Goal: Transaction & Acquisition: Purchase product/service

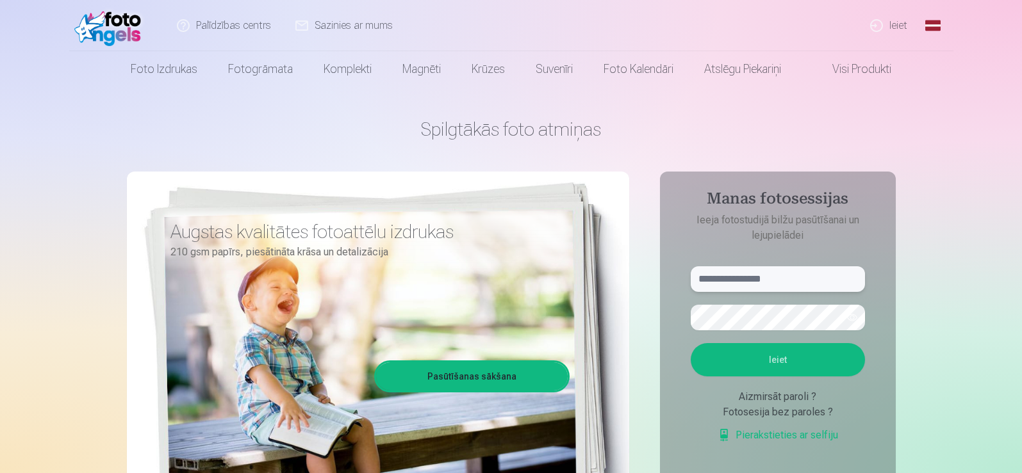
click at [751, 281] on input "text" at bounding box center [777, 279] width 174 height 26
paste input "**********"
type input "**********"
click at [808, 364] on button "Ieiet" at bounding box center [777, 359] width 174 height 33
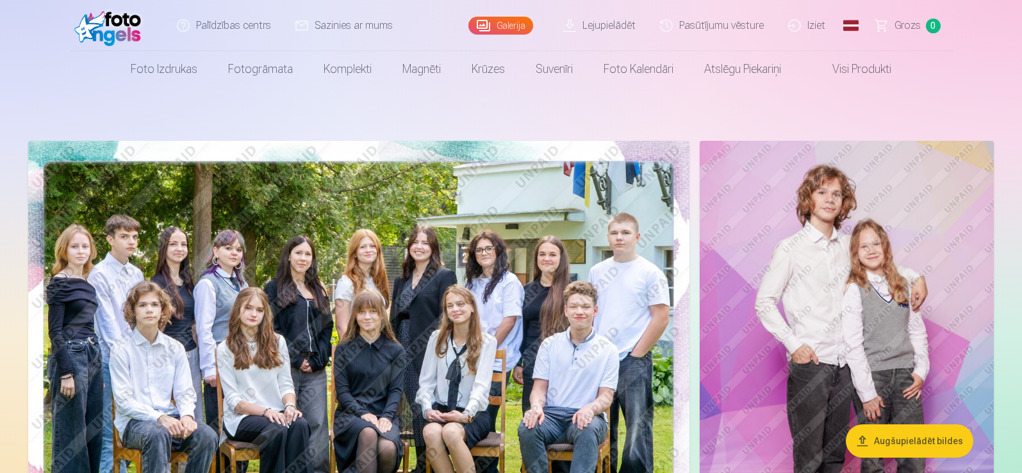
click at [731, 19] on link "Pasūtījumu vēsture" at bounding box center [712, 25] width 128 height 51
click at [404, 259] on img at bounding box center [358, 361] width 661 height 441
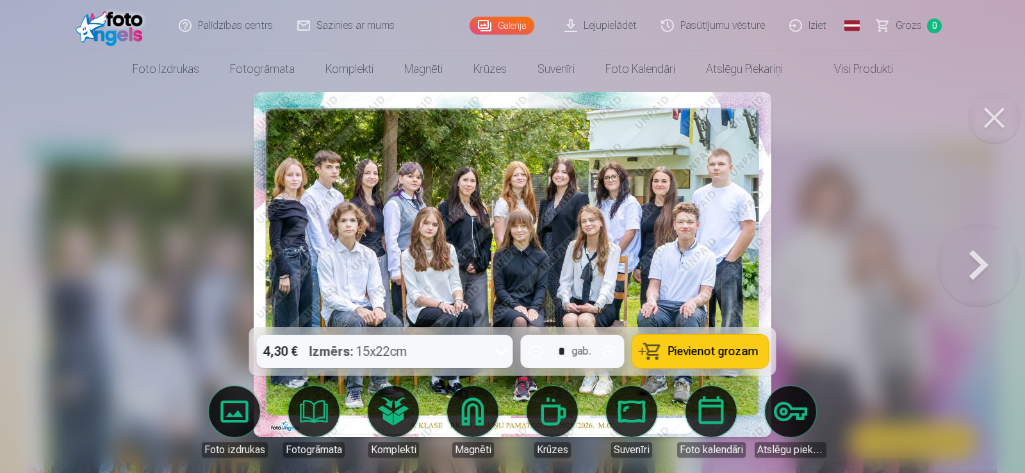
click at [987, 117] on button at bounding box center [993, 117] width 51 height 51
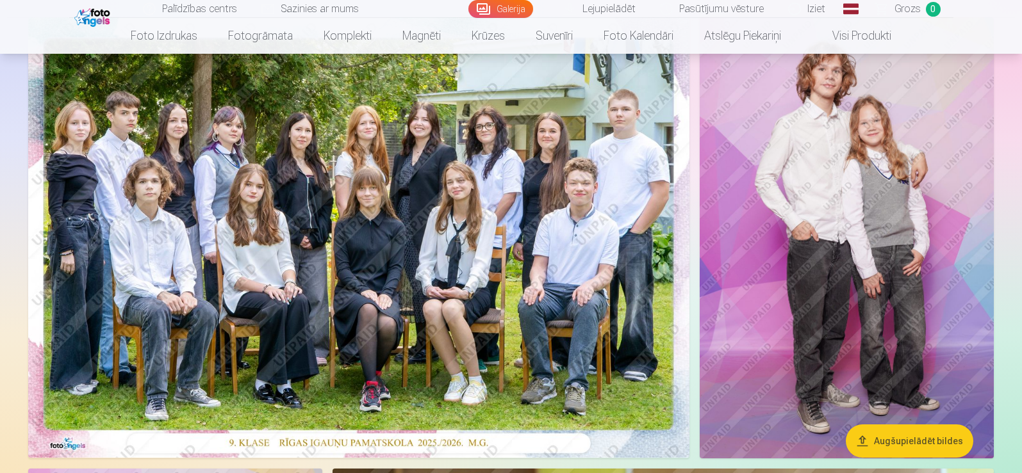
scroll to position [128, 0]
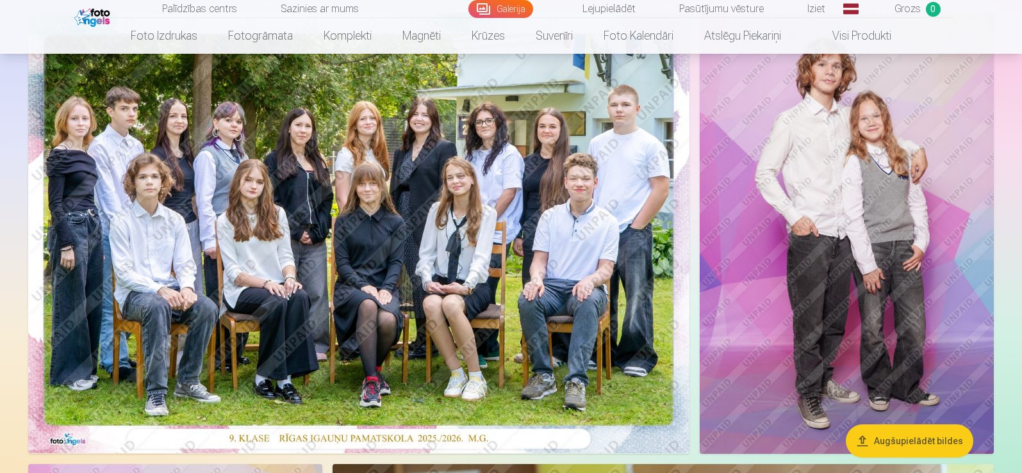
click at [522, 327] on img at bounding box center [358, 233] width 661 height 441
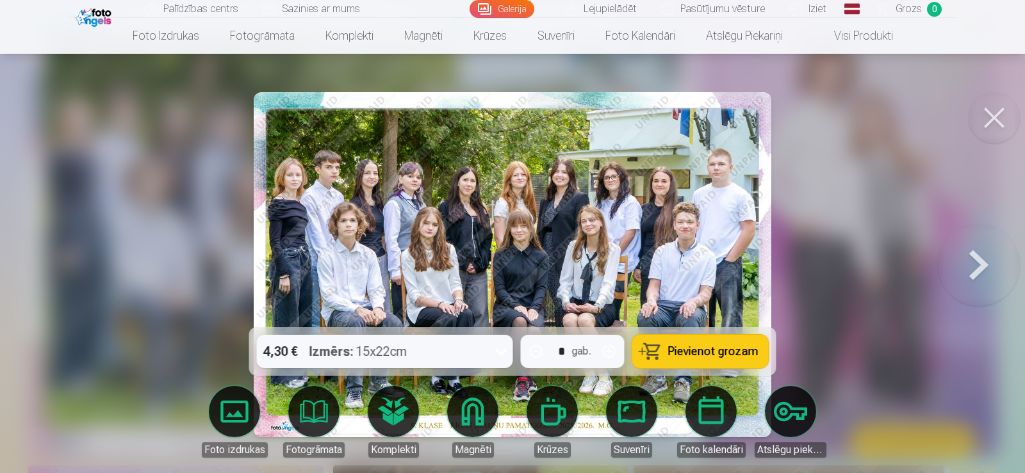
click at [497, 352] on icon at bounding box center [501, 352] width 12 height 7
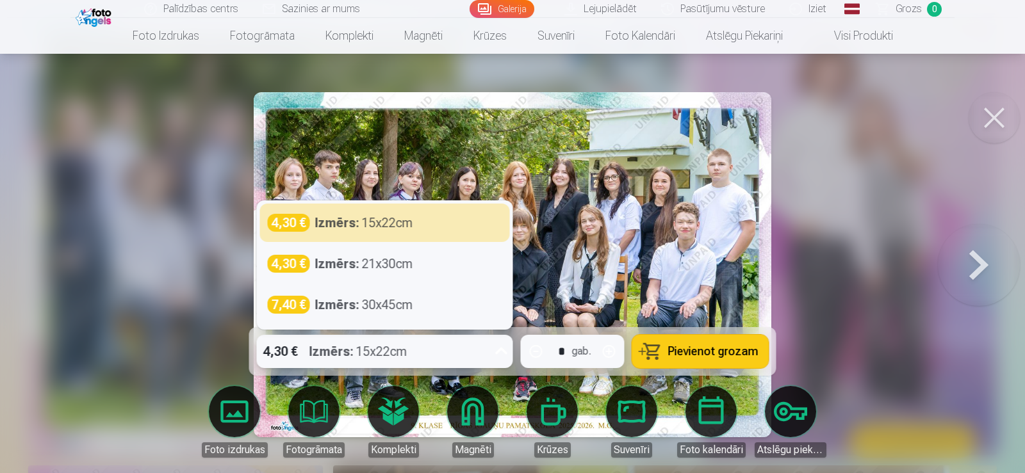
click at [497, 352] on icon at bounding box center [501, 351] width 12 height 7
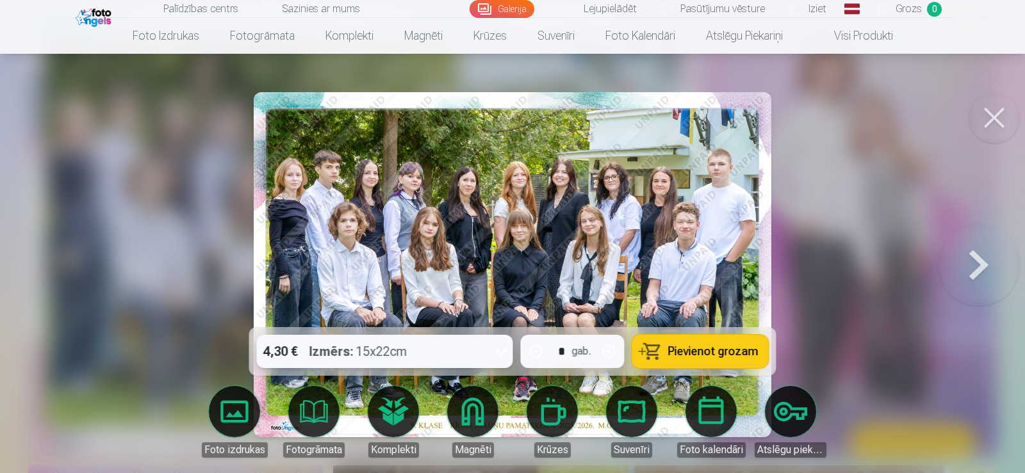
click at [497, 352] on icon at bounding box center [501, 351] width 20 height 20
click at [497, 352] on icon at bounding box center [501, 352] width 12 height 7
click at [997, 126] on button at bounding box center [993, 117] width 51 height 51
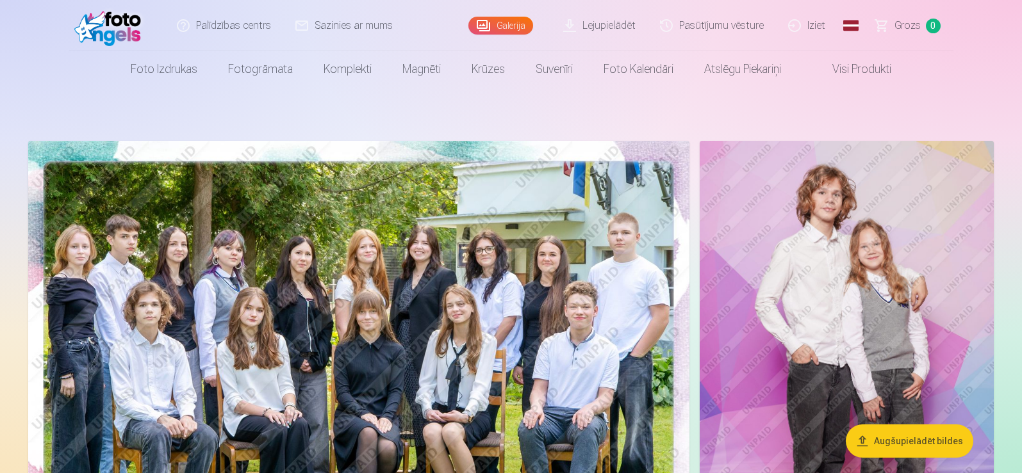
click at [339, 241] on img at bounding box center [358, 361] width 661 height 441
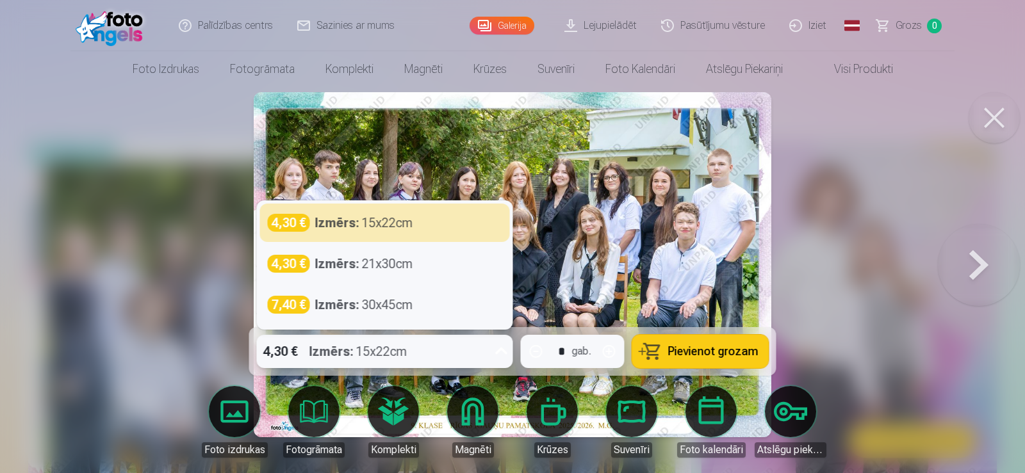
click at [510, 350] on icon at bounding box center [501, 351] width 20 height 20
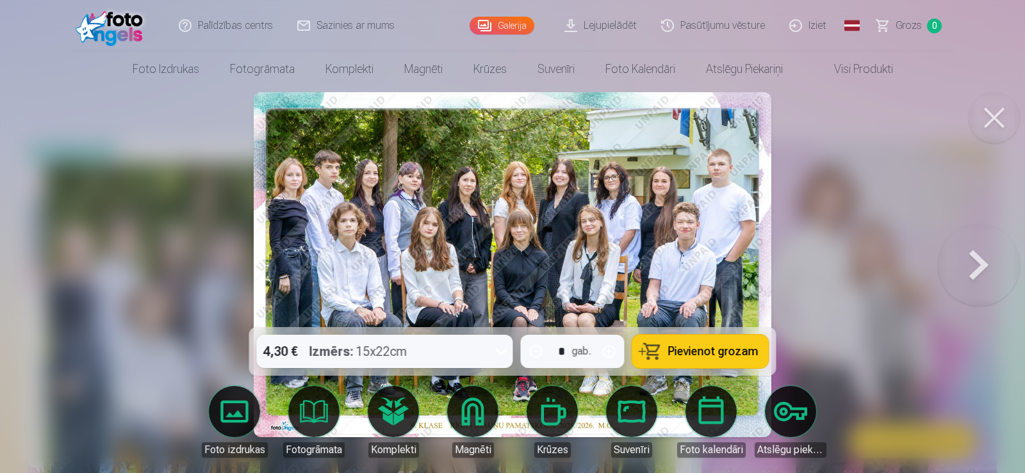
click at [210, 416] on body "Palīdzības centrs Sazinies ar mums Galerija Lejupielādēt Pasūtījumu vēsture Izi…" at bounding box center [512, 236] width 1025 height 473
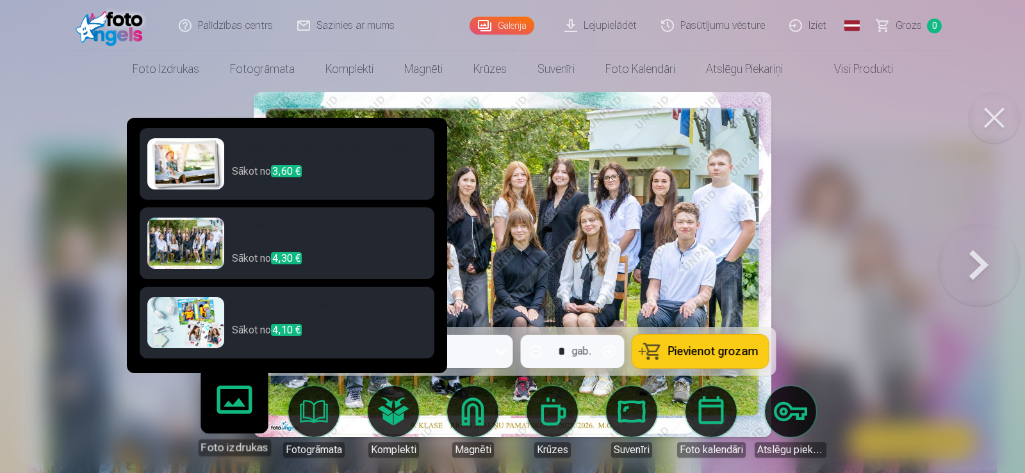
click at [220, 416] on link "Foto izdrukas" at bounding box center [234, 416] width 79 height 79
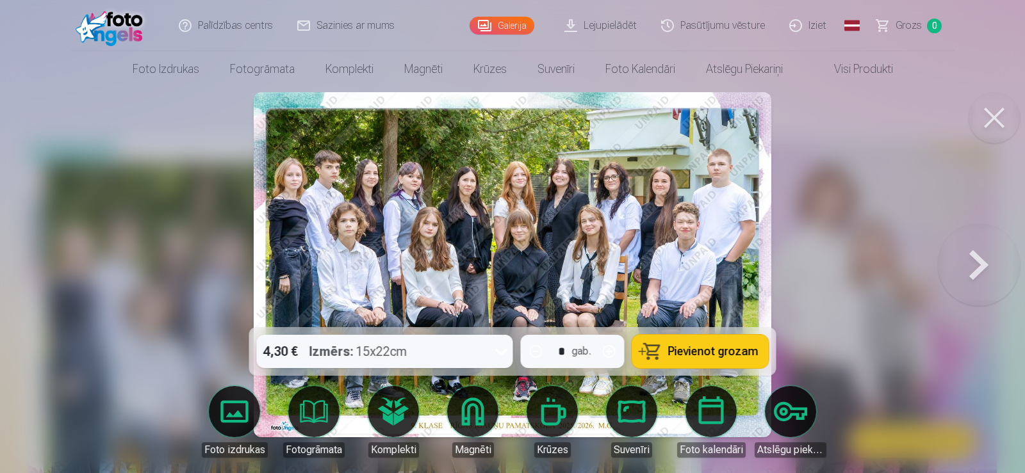
click at [498, 350] on icon at bounding box center [501, 352] width 12 height 7
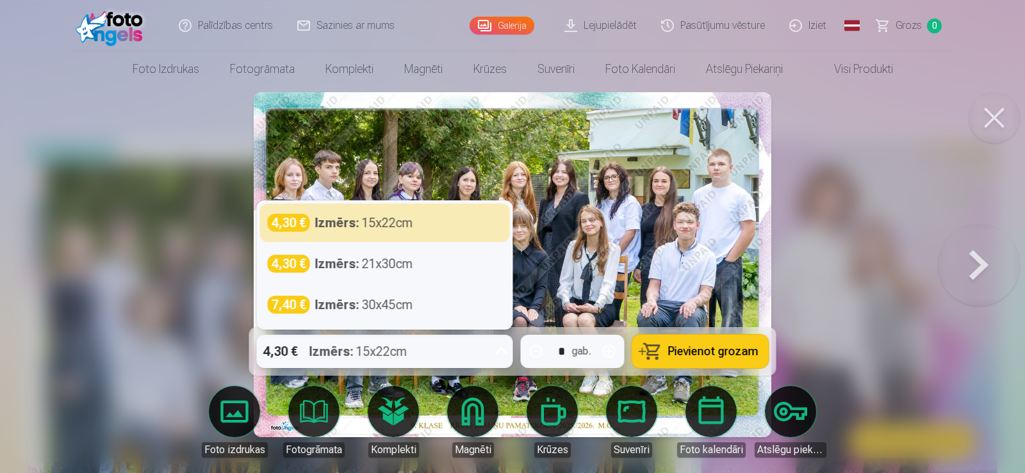
click at [498, 350] on icon at bounding box center [501, 351] width 20 height 20
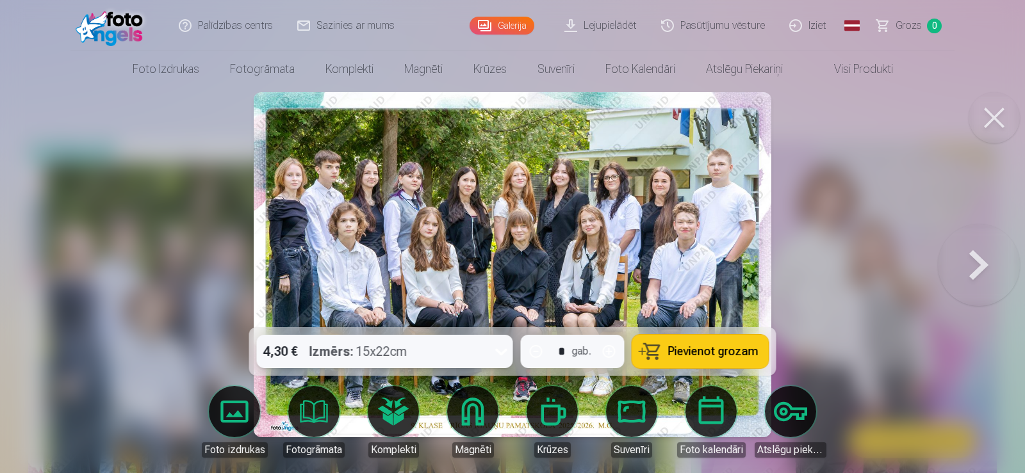
click at [665, 357] on button "Pievienot grozam" at bounding box center [700, 351] width 136 height 33
click at [1007, 117] on button at bounding box center [993, 117] width 51 height 51
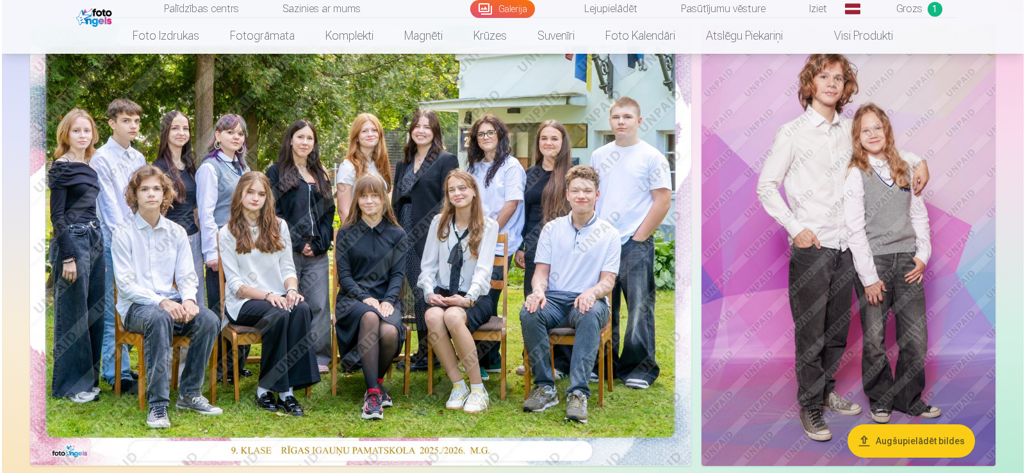
scroll to position [128, 0]
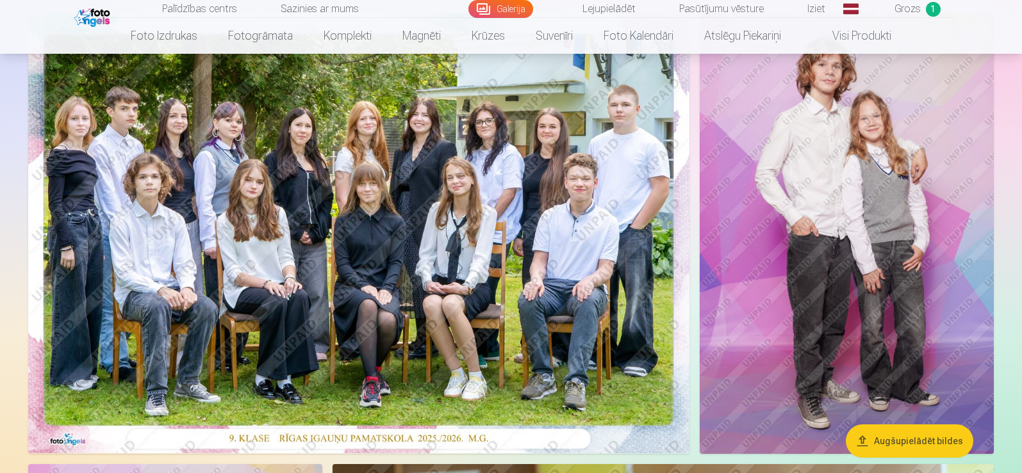
click at [903, 204] on img at bounding box center [846, 233] width 294 height 441
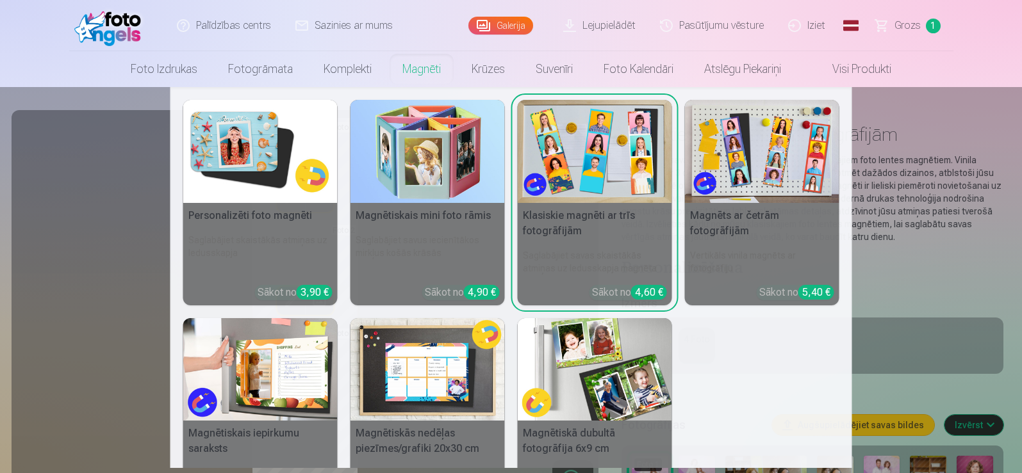
click at [441, 69] on link "Magnēti" at bounding box center [421, 69] width 69 height 36
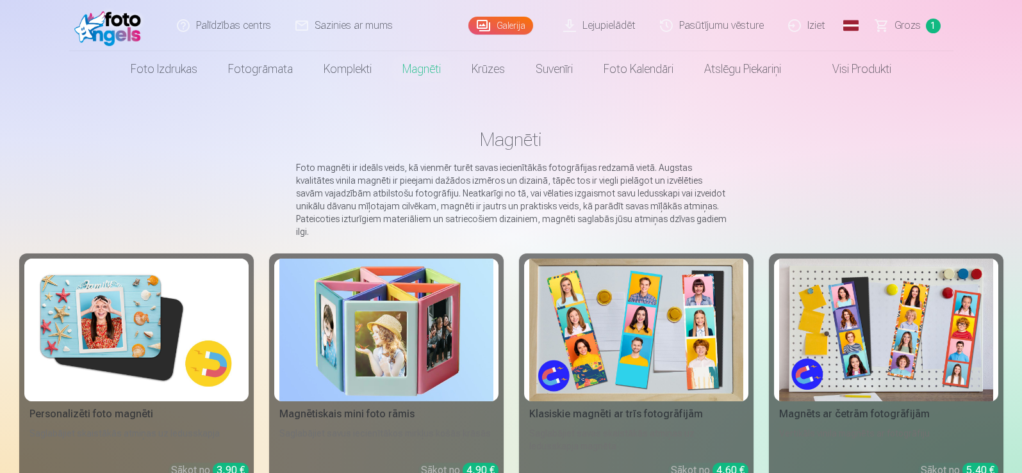
click at [130, 331] on img at bounding box center [136, 330] width 214 height 143
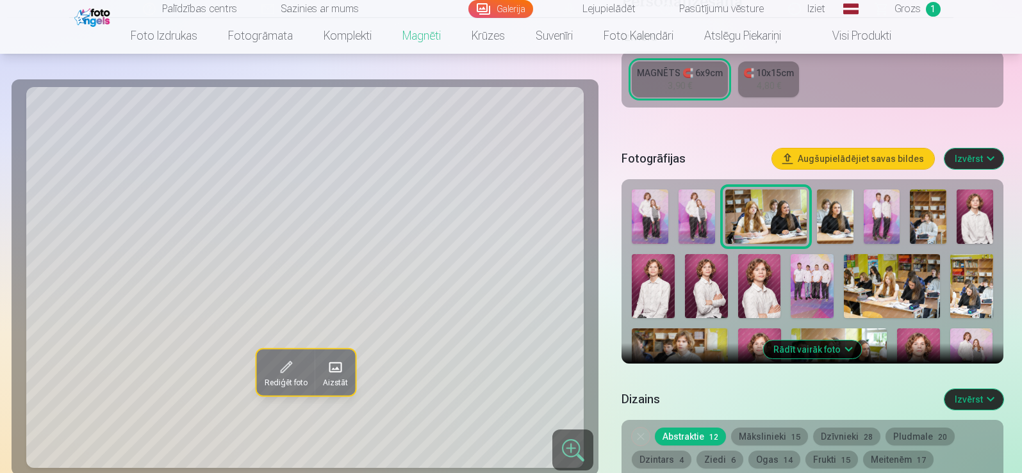
scroll to position [320, 0]
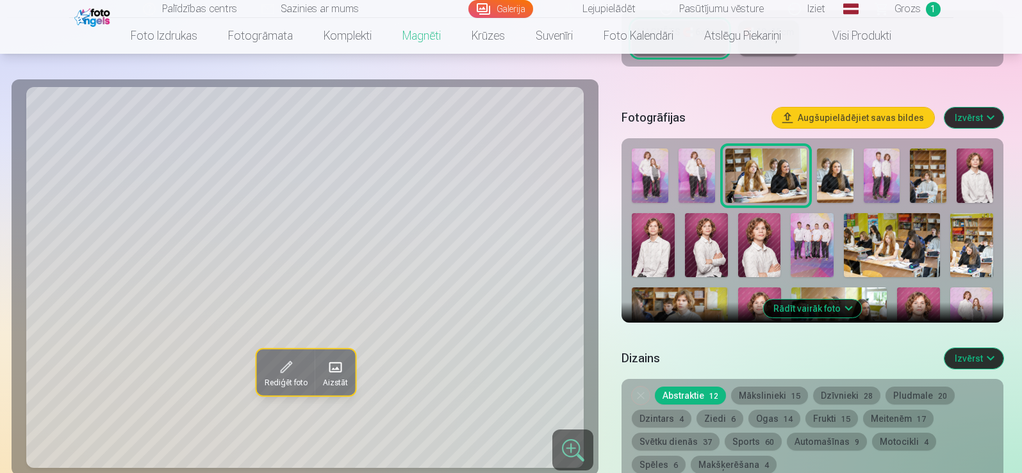
click at [657, 167] on img at bounding box center [650, 176] width 37 height 54
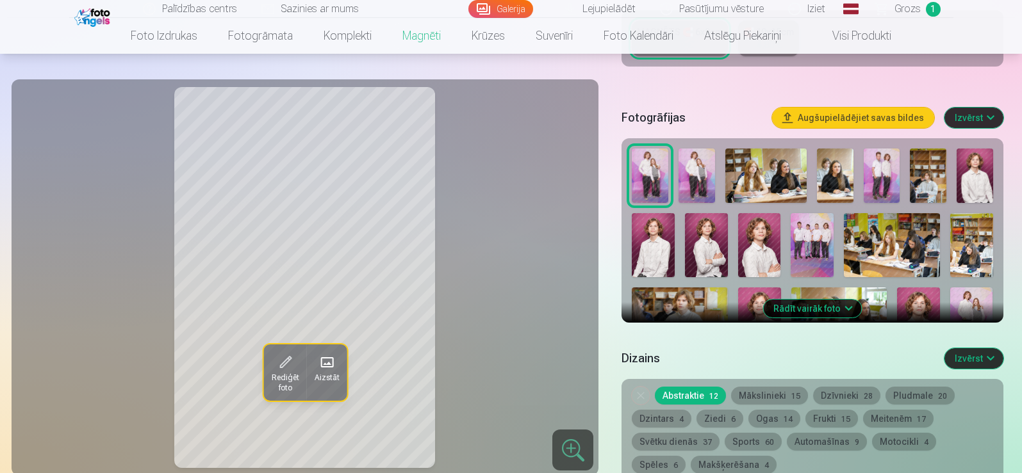
click at [694, 172] on img at bounding box center [696, 176] width 37 height 54
click at [637, 180] on img at bounding box center [650, 176] width 37 height 54
drag, startPoint x: 836, startPoint y: 295, endPoint x: 861, endPoint y: 290, distance: 25.6
click at [836, 300] on button "Rādīt vairāk foto" at bounding box center [812, 309] width 98 height 18
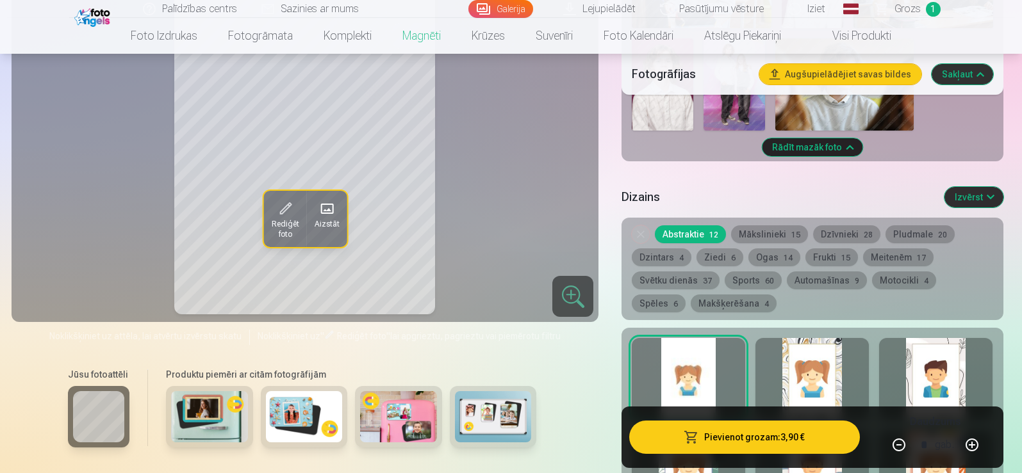
scroll to position [961, 0]
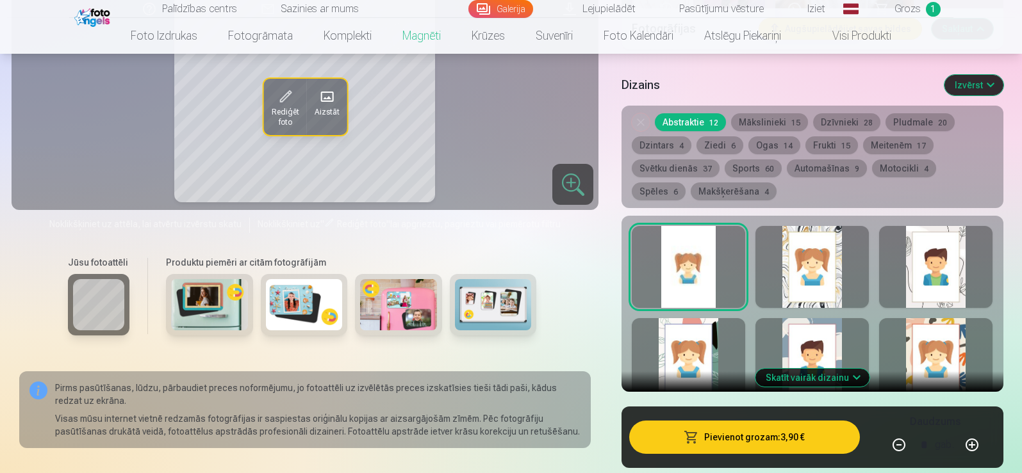
click at [846, 369] on button "Skatīt vairāk dizainu" at bounding box center [812, 378] width 114 height 18
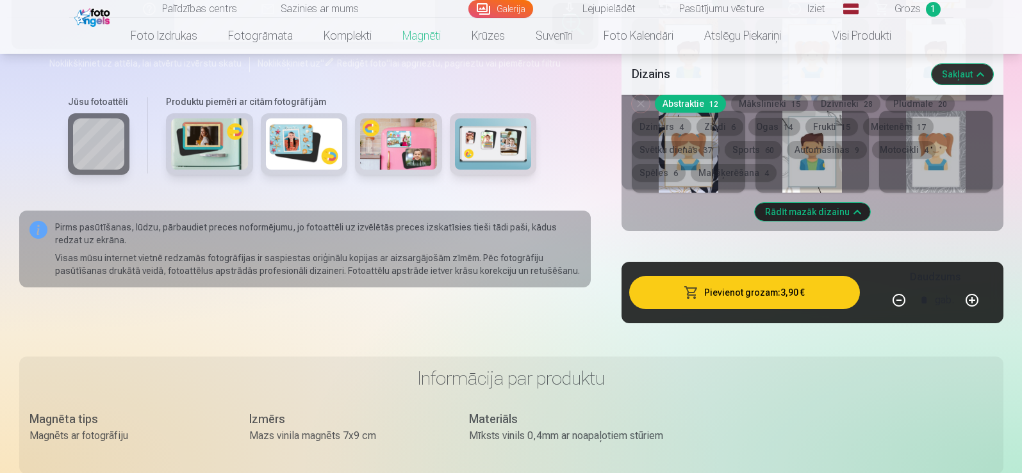
scroll to position [1089, 0]
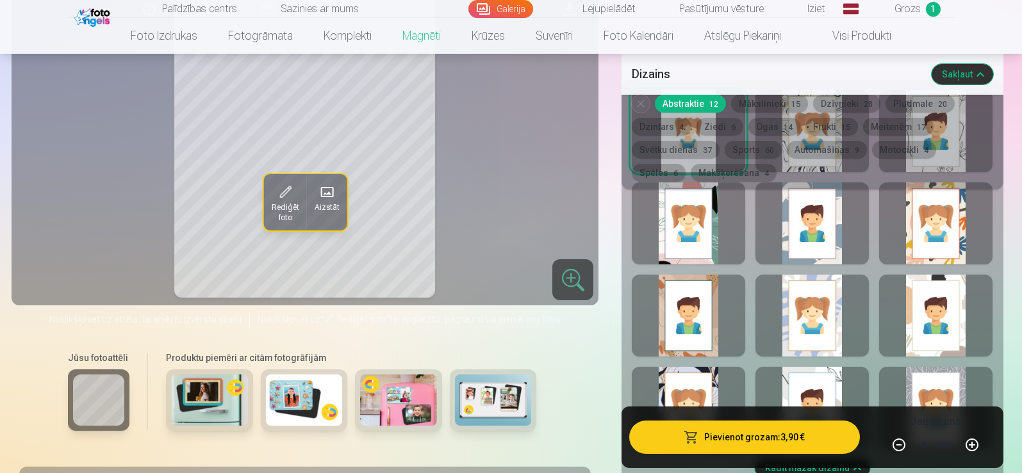
click at [972, 448] on button "button" at bounding box center [971, 445] width 31 height 31
type input "*"
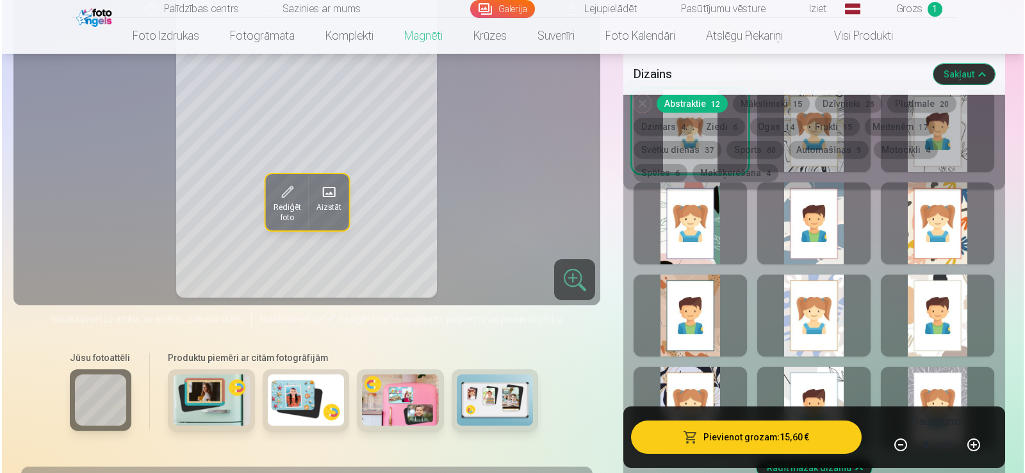
scroll to position [1025, 0]
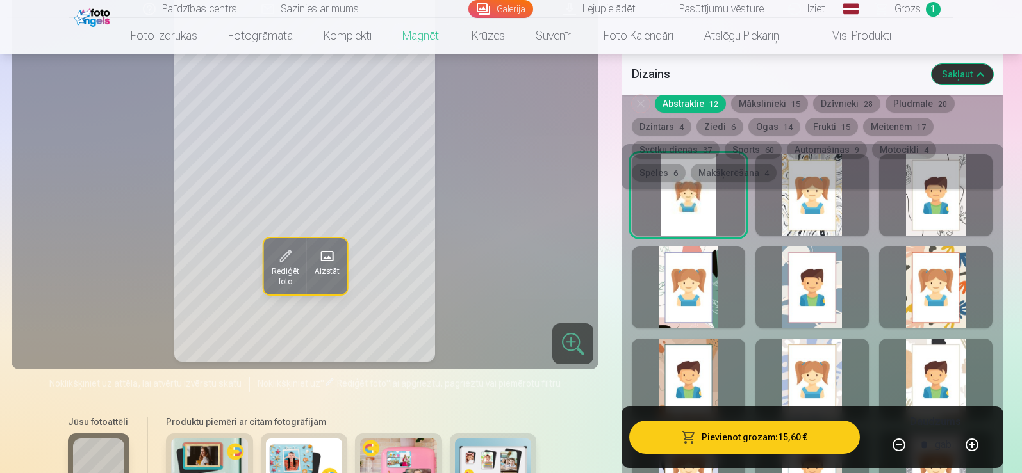
click at [683, 442] on span "button" at bounding box center [688, 437] width 15 height 13
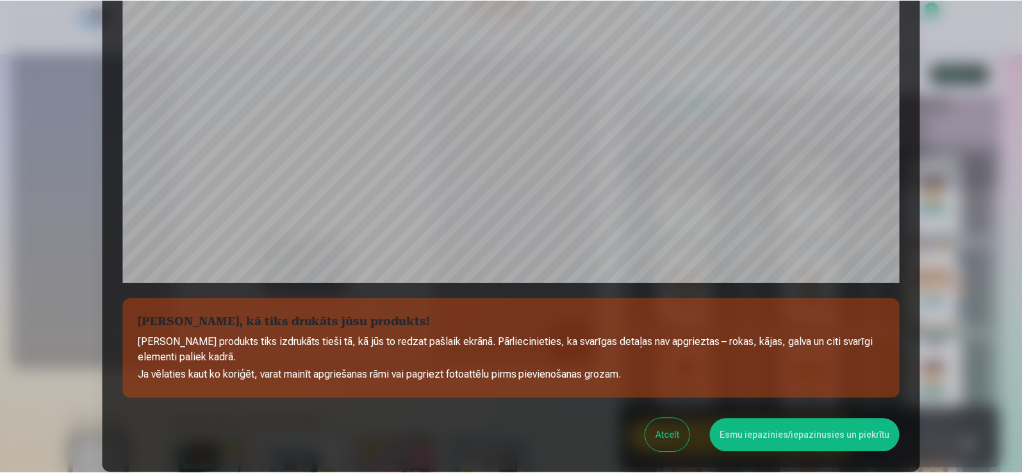
scroll to position [384, 0]
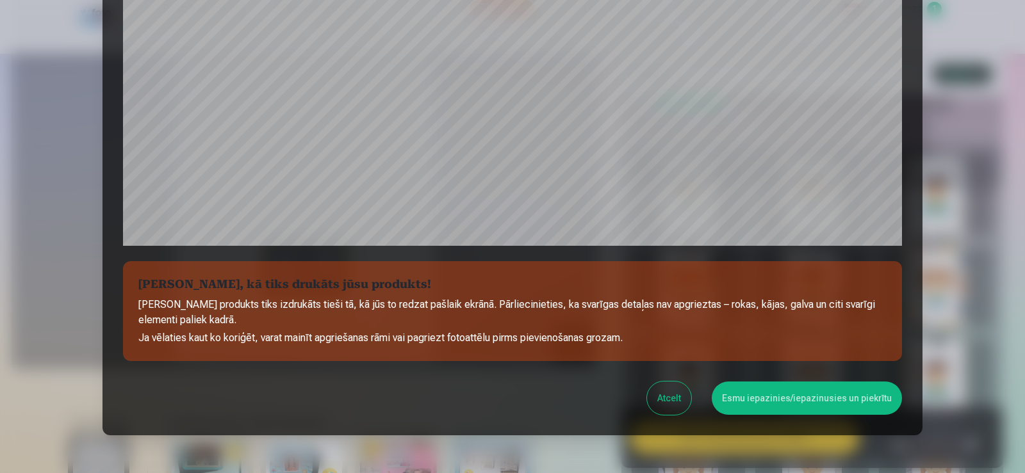
click at [793, 400] on button "Esmu iepazinies/iepazinusies un piekrītu" at bounding box center [807, 398] width 190 height 33
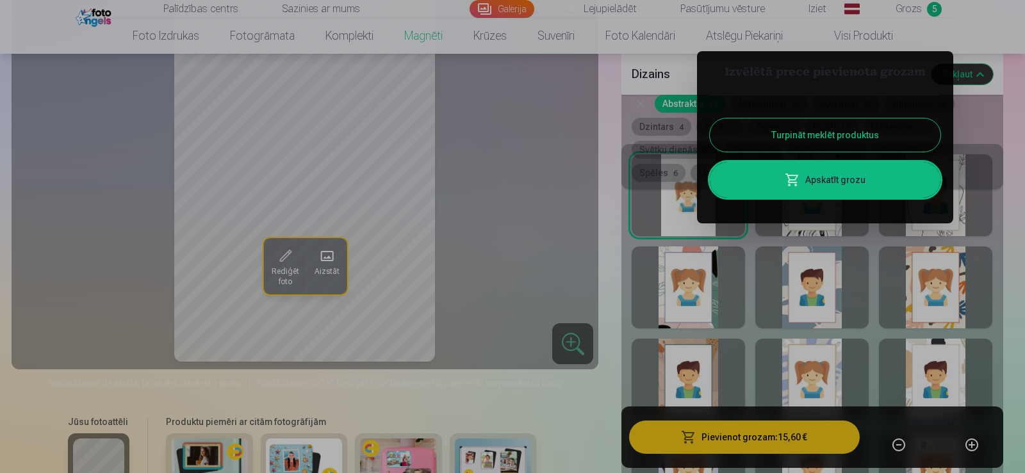
click at [612, 304] on div at bounding box center [512, 236] width 1025 height 473
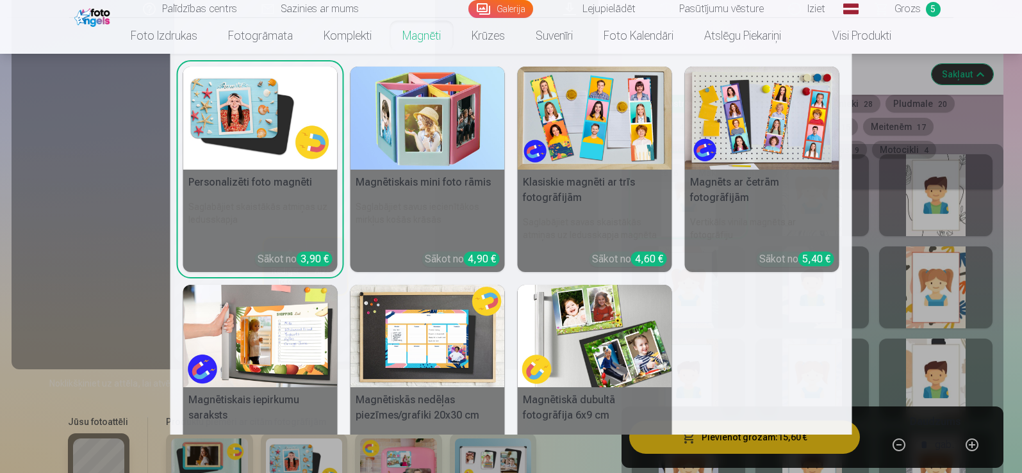
click at [421, 38] on link "Magnēti" at bounding box center [421, 36] width 69 height 36
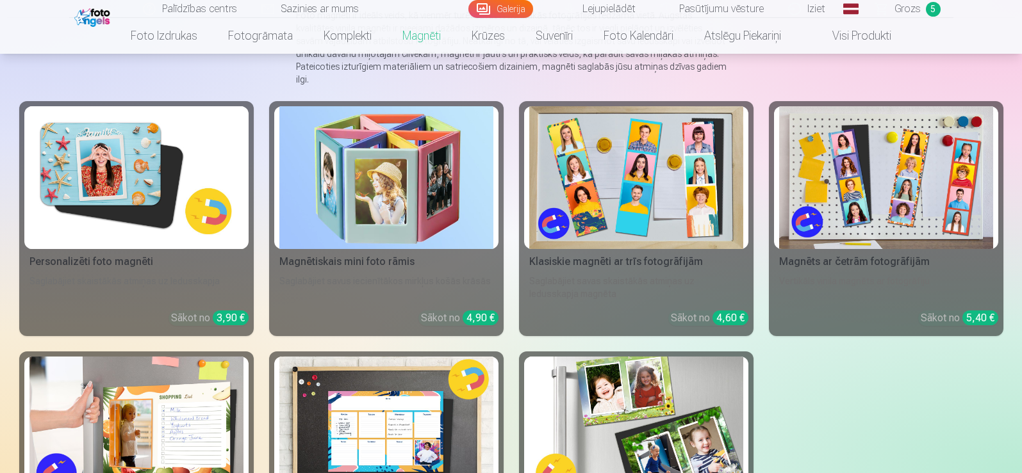
scroll to position [192, 0]
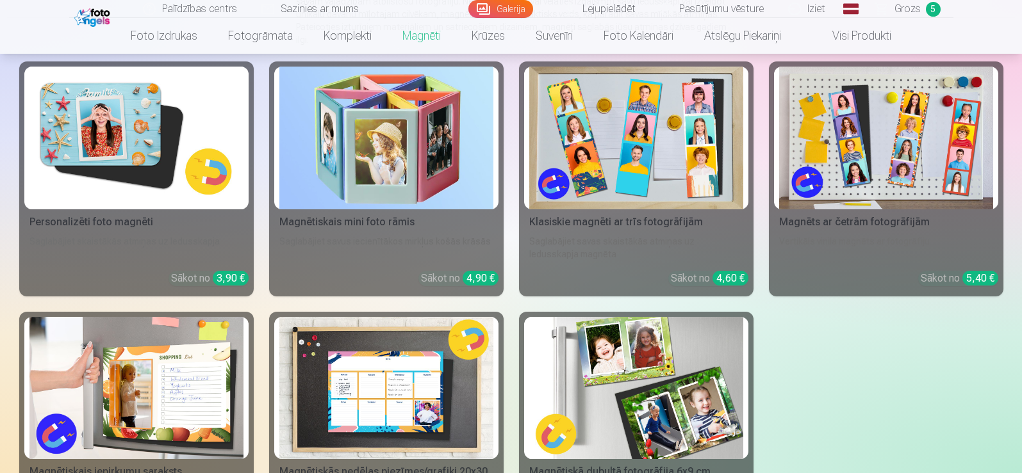
click at [661, 161] on img at bounding box center [636, 138] width 214 height 143
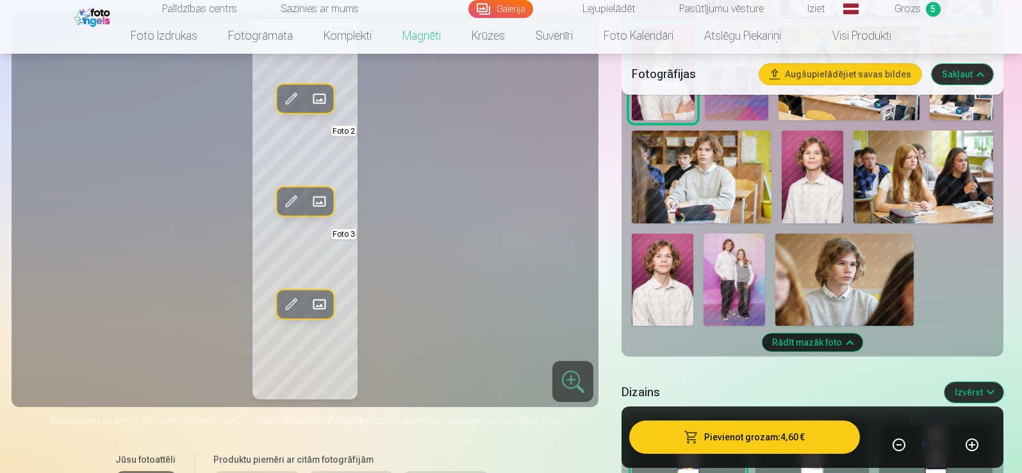
scroll to position [897, 0]
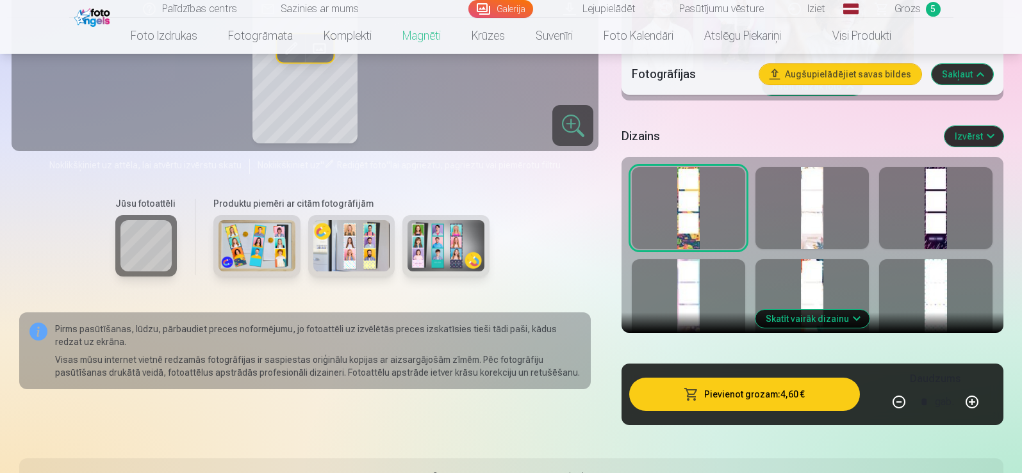
click at [830, 215] on div at bounding box center [811, 208] width 113 height 82
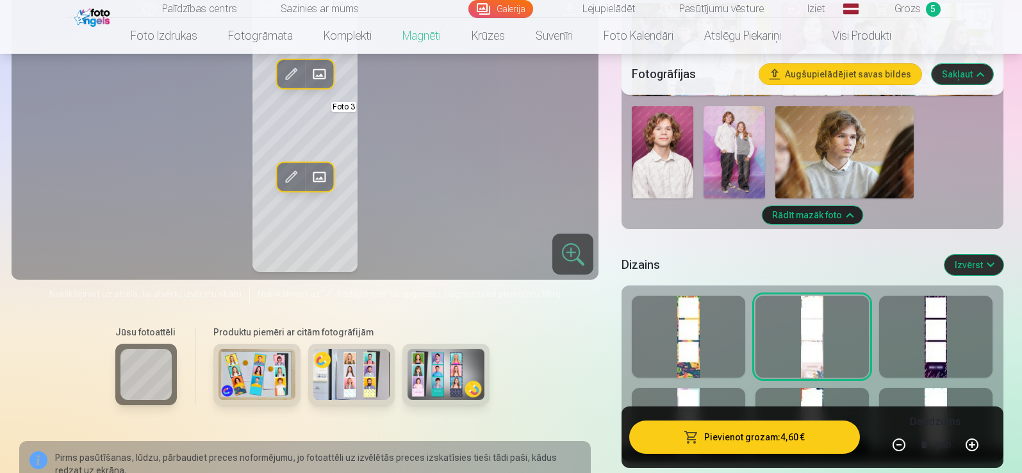
scroll to position [705, 0]
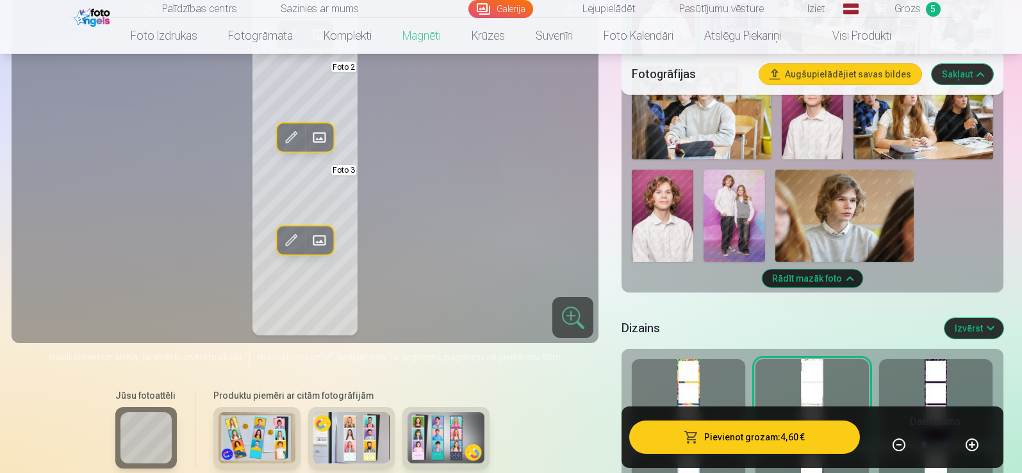
click at [913, 379] on div at bounding box center [935, 400] width 113 height 82
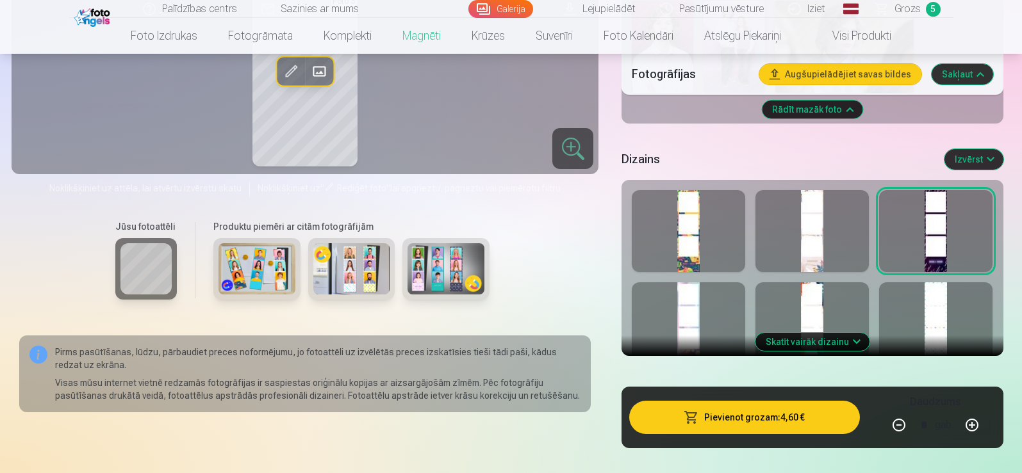
scroll to position [897, 0]
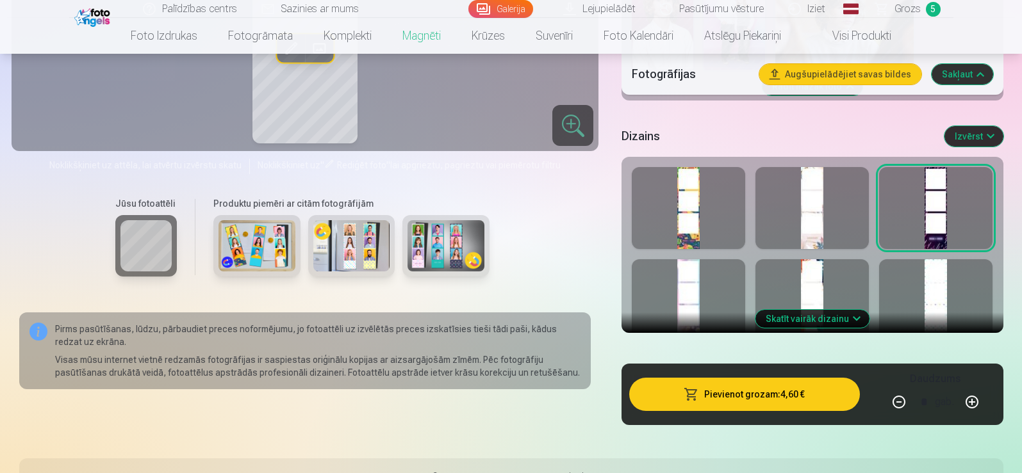
click at [697, 292] on div at bounding box center [688, 300] width 113 height 82
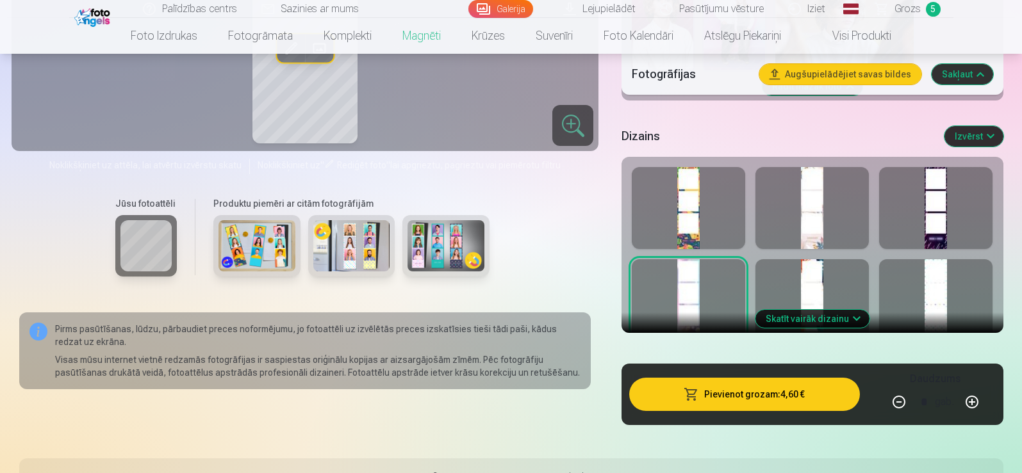
click at [811, 266] on div at bounding box center [811, 300] width 113 height 82
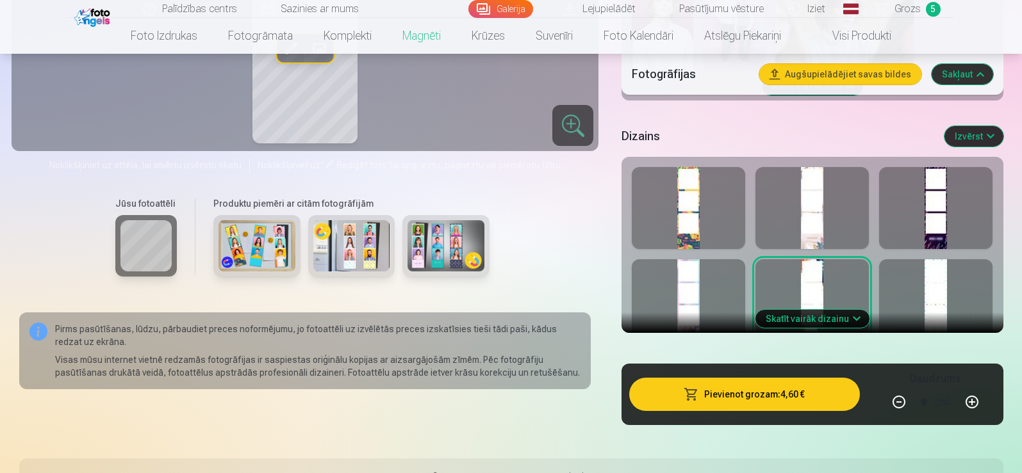
click at [946, 300] on div at bounding box center [935, 300] width 113 height 82
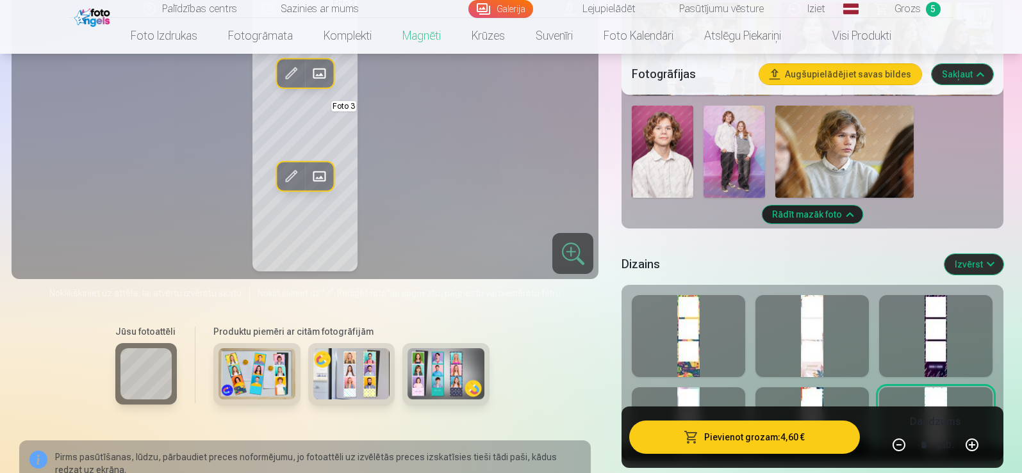
scroll to position [1025, 0]
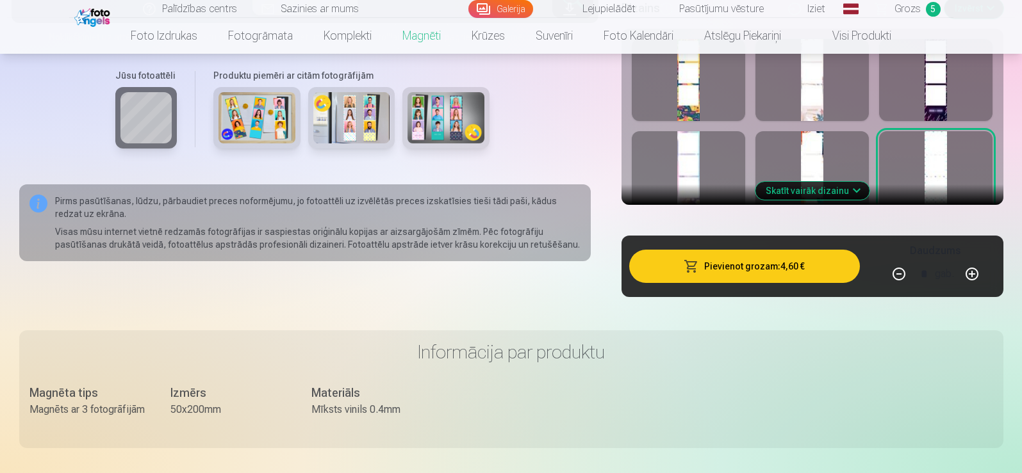
click at [822, 193] on button "Skatīt vairāk dizainu" at bounding box center [812, 191] width 114 height 18
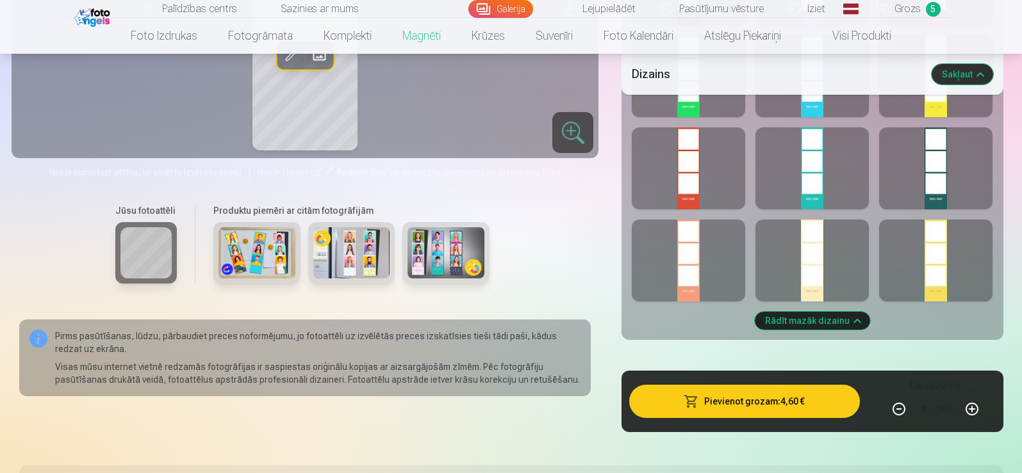
scroll to position [1409, 0]
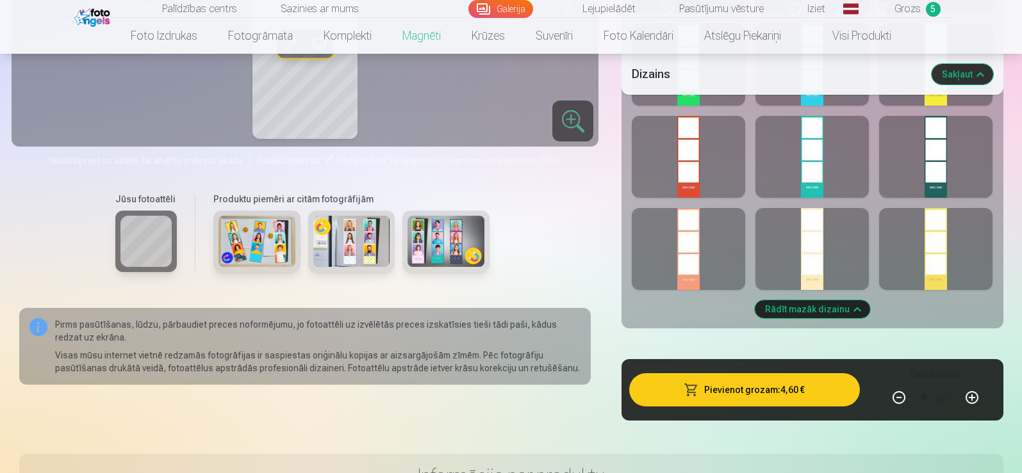
click at [816, 151] on div at bounding box center [811, 157] width 113 height 82
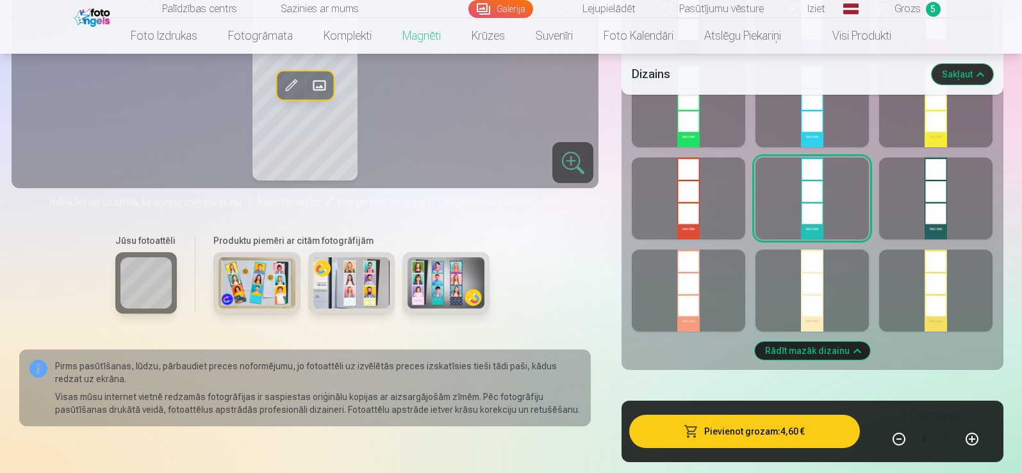
scroll to position [1345, 0]
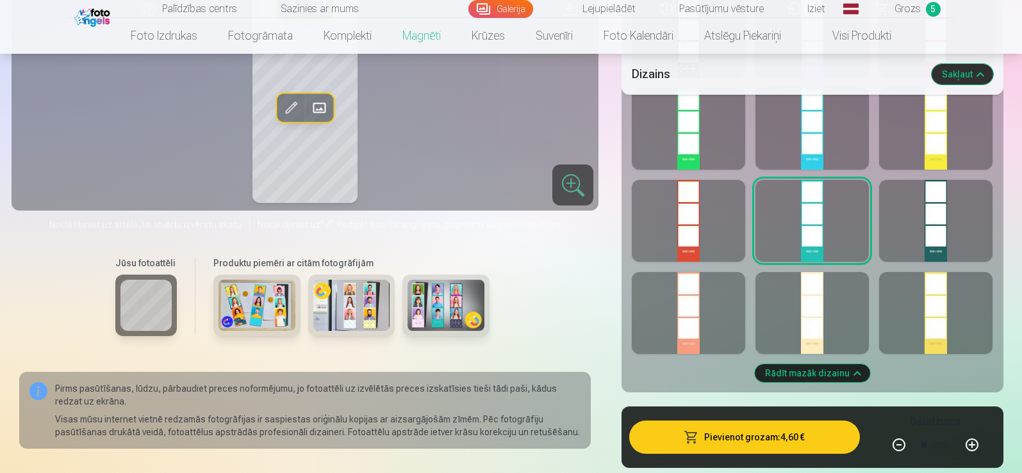
click at [928, 245] on div at bounding box center [935, 221] width 113 height 82
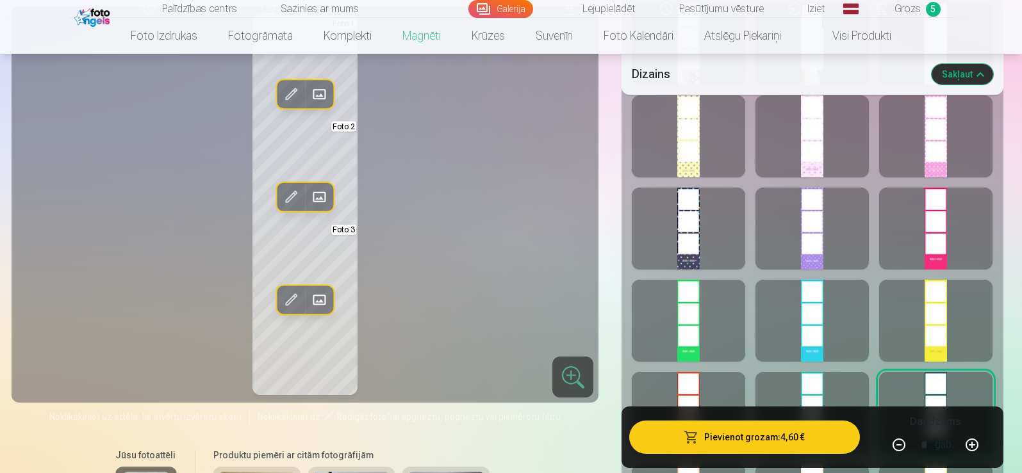
scroll to position [1409, 0]
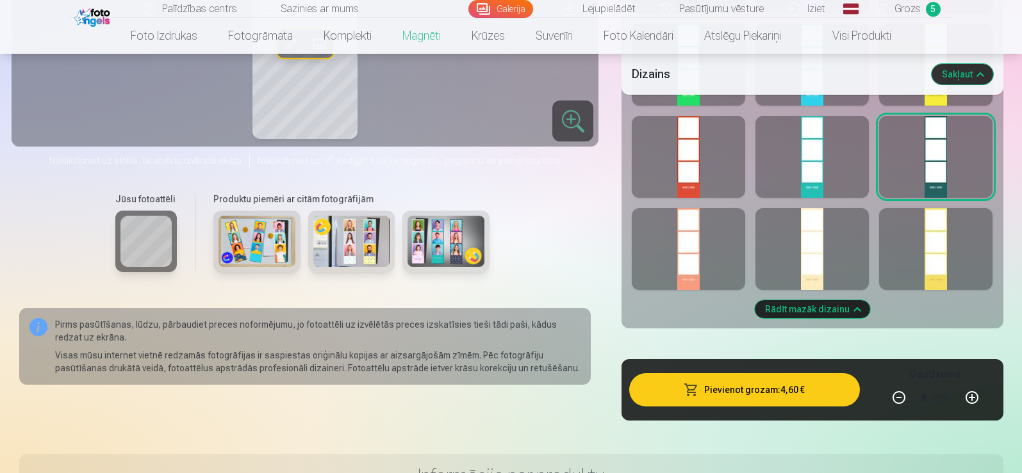
click at [821, 176] on div at bounding box center [811, 157] width 113 height 82
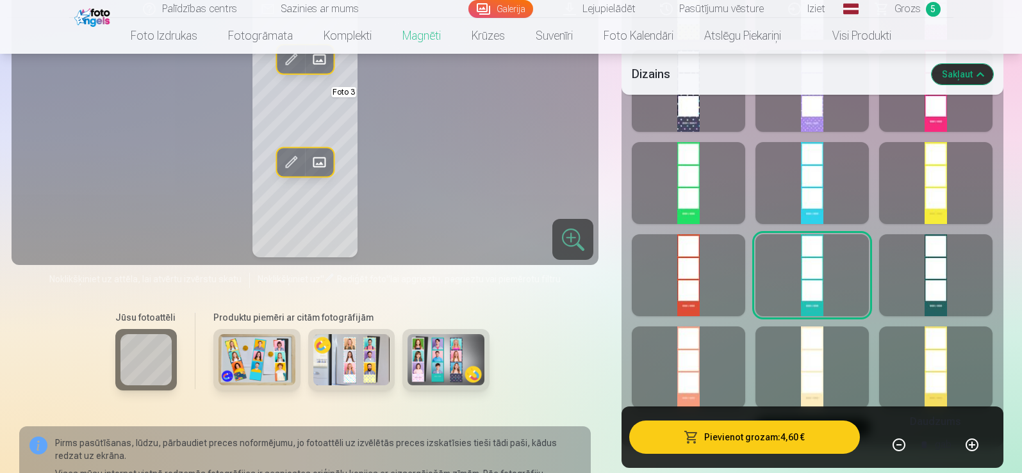
scroll to position [1281, 0]
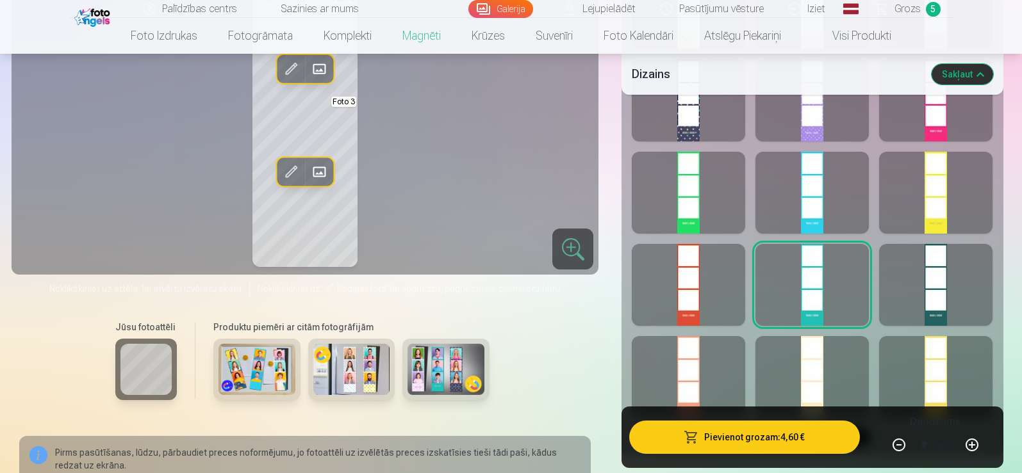
click at [949, 291] on div at bounding box center [935, 285] width 113 height 82
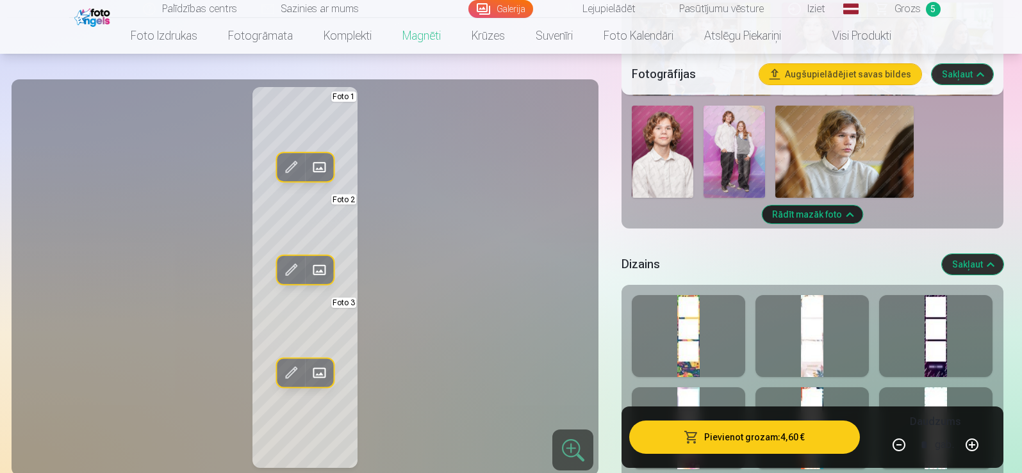
scroll to position [576, 0]
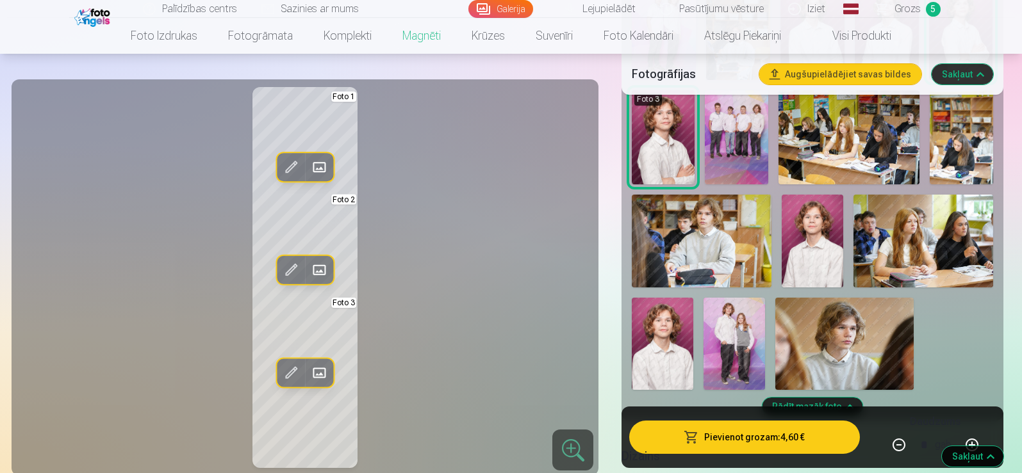
click at [844, 338] on img at bounding box center [844, 344] width 138 height 92
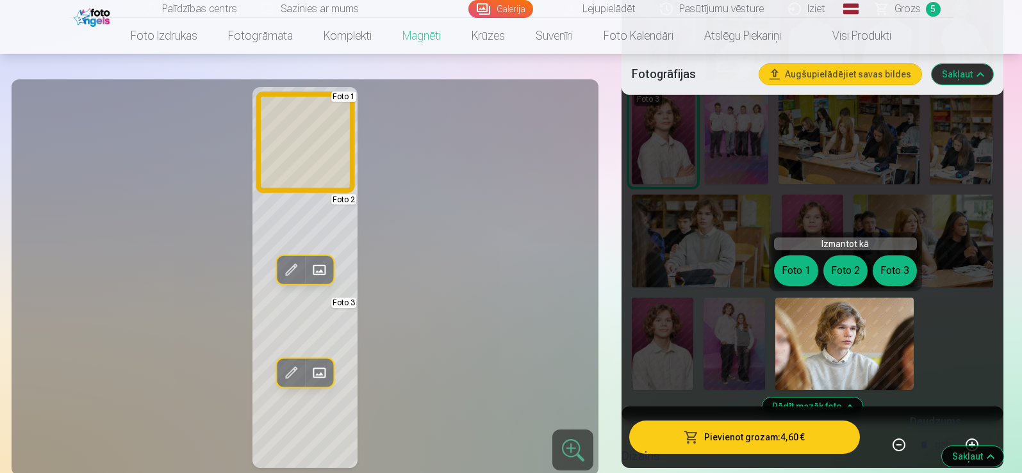
click at [799, 276] on button "Foto 1" at bounding box center [796, 271] width 44 height 31
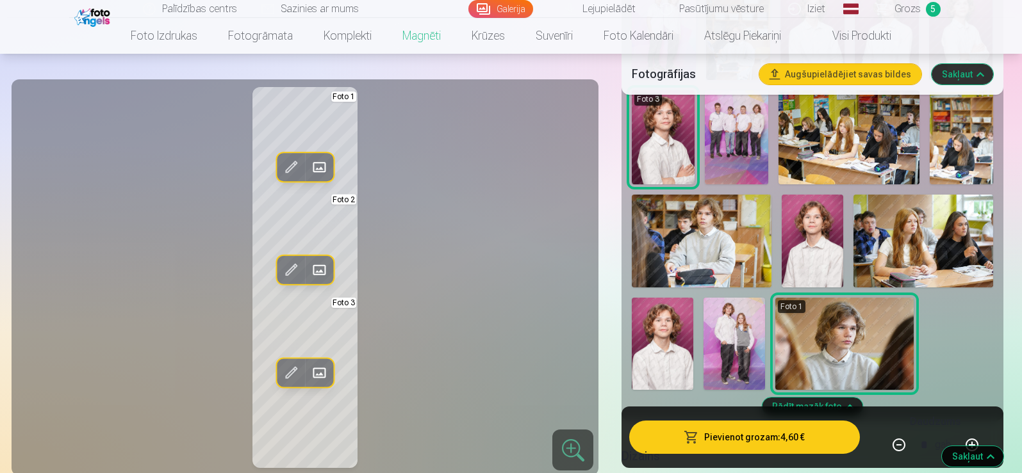
click at [293, 168] on span at bounding box center [291, 167] width 20 height 20
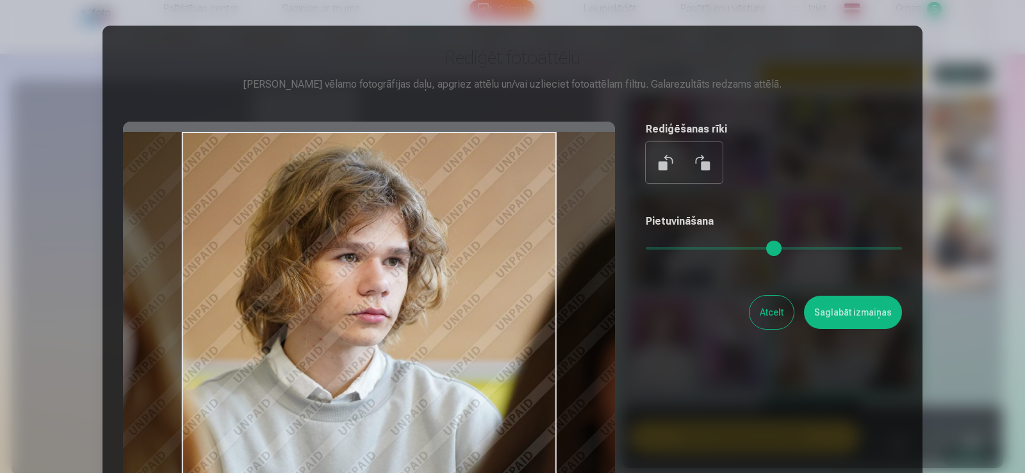
drag, startPoint x: 487, startPoint y: 213, endPoint x: 478, endPoint y: 217, distance: 9.8
click at [478, 217] on div at bounding box center [369, 323] width 492 height 402
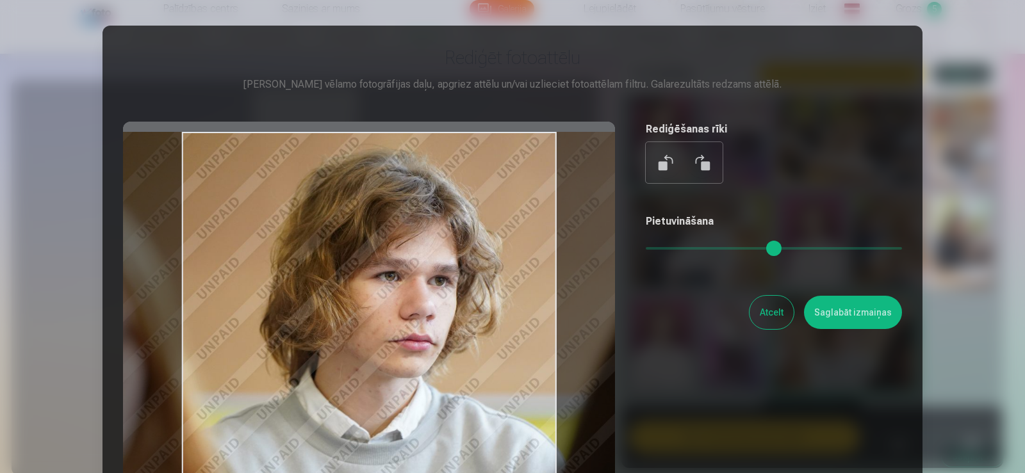
type input "*"
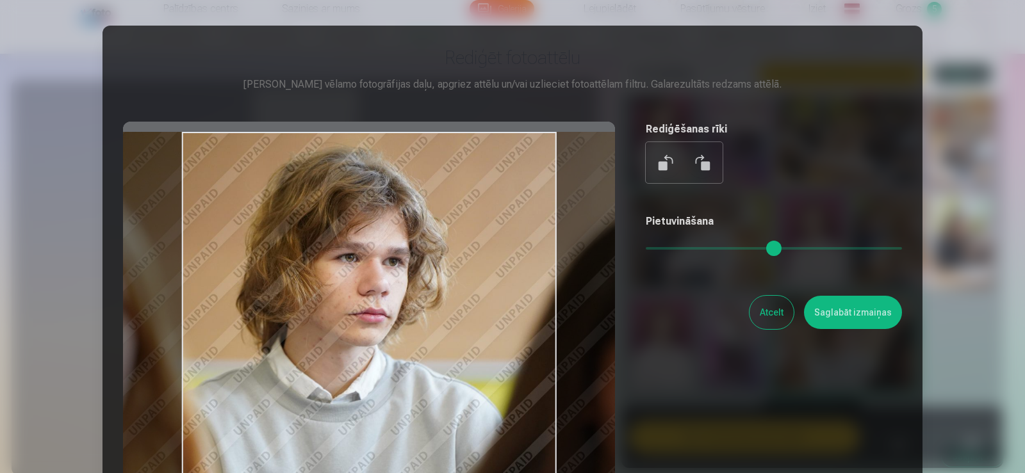
drag, startPoint x: 646, startPoint y: 248, endPoint x: 608, endPoint y: 249, distance: 37.2
click at [646, 249] on input "range" at bounding box center [774, 248] width 256 height 3
drag, startPoint x: 646, startPoint y: 250, endPoint x: 610, endPoint y: 250, distance: 35.2
click at [646, 250] on input "range" at bounding box center [774, 248] width 256 height 3
click at [826, 321] on button "Saglabāt izmaiņas" at bounding box center [853, 312] width 98 height 33
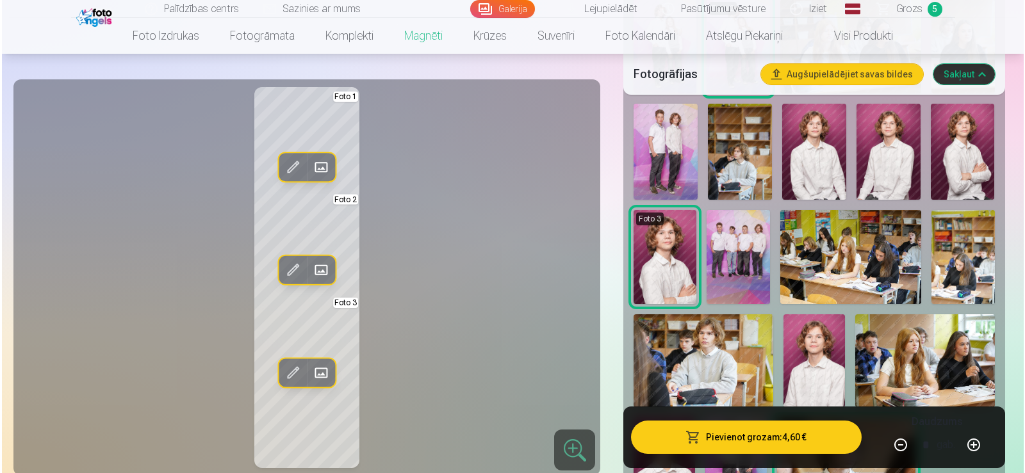
scroll to position [448, 0]
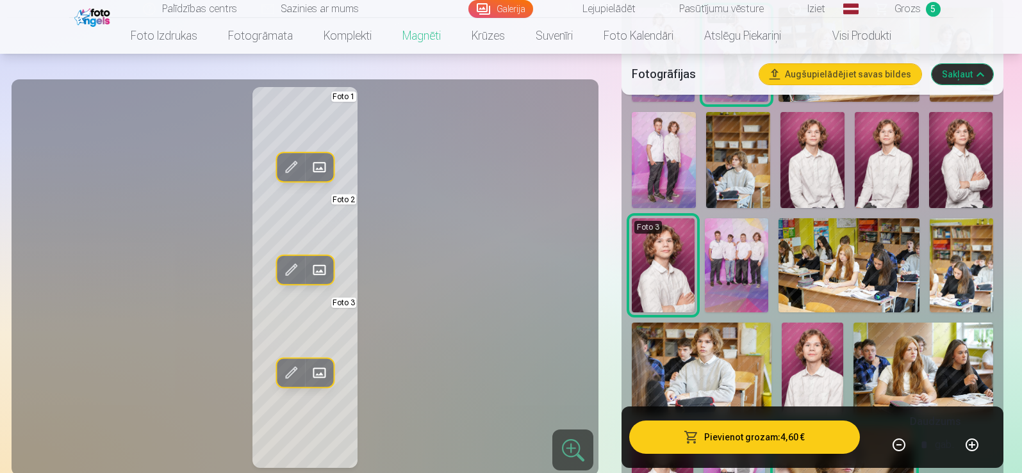
click at [730, 173] on img at bounding box center [738, 160] width 64 height 96
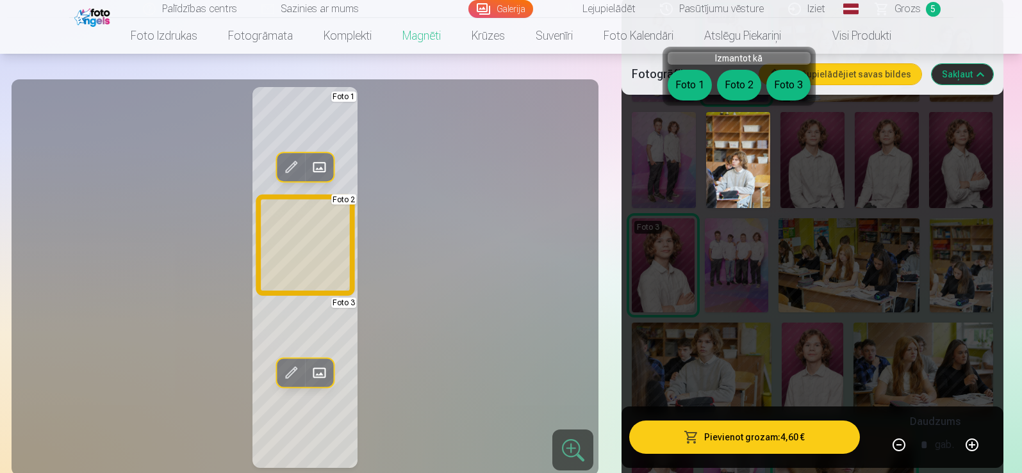
click at [731, 95] on button "Foto 2" at bounding box center [739, 85] width 44 height 31
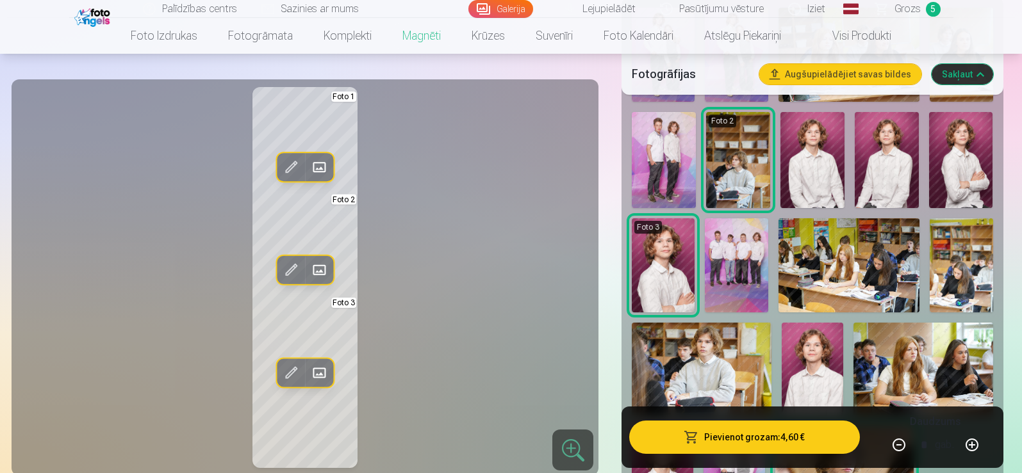
click at [738, 270] on img at bounding box center [736, 265] width 63 height 94
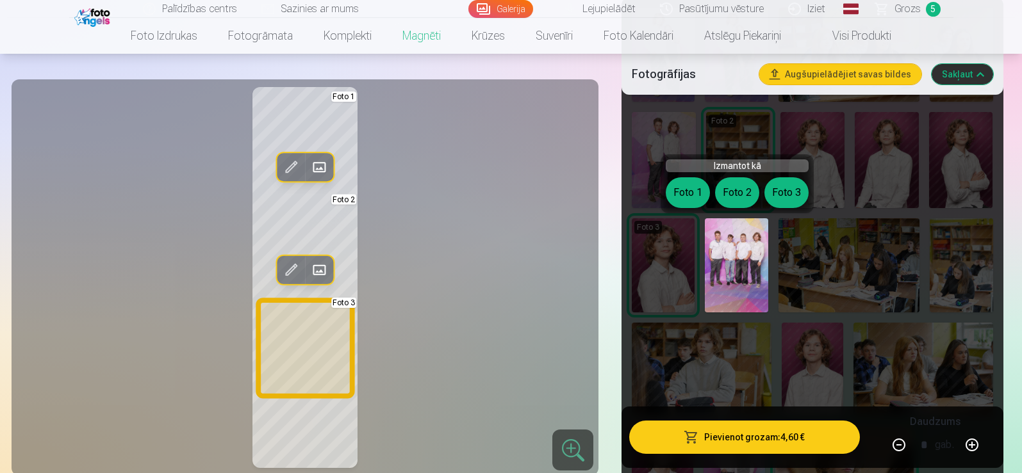
click at [795, 191] on button "Foto 3" at bounding box center [786, 192] width 44 height 31
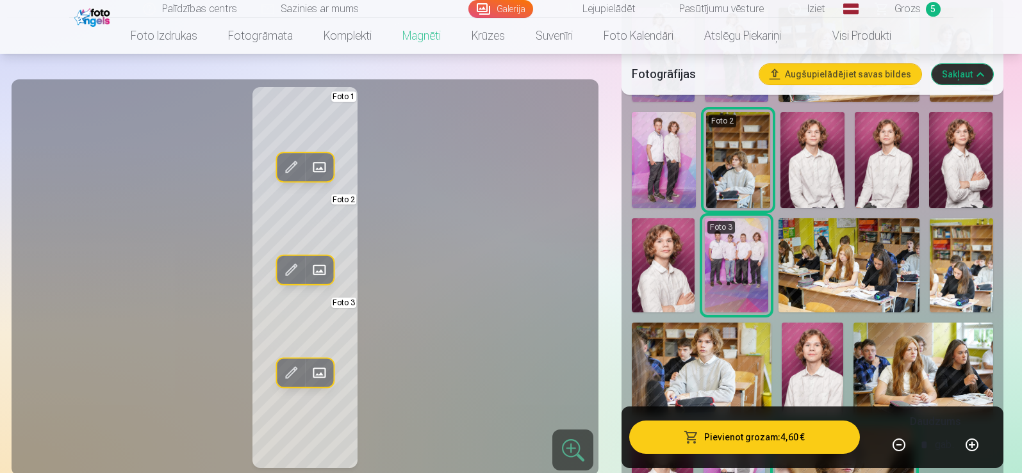
click at [293, 371] on span at bounding box center [291, 373] width 20 height 20
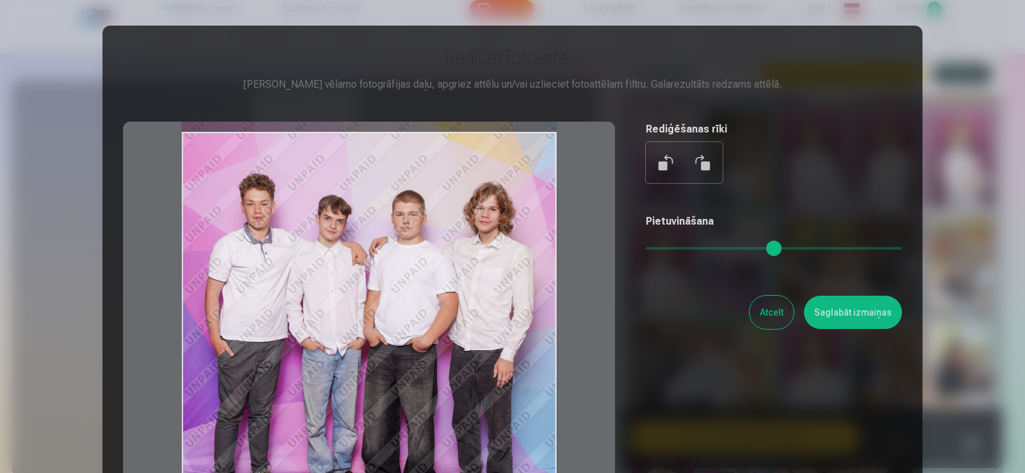
drag, startPoint x: 442, startPoint y: 297, endPoint x: 433, endPoint y: 334, distance: 38.8
click at [433, 334] on div at bounding box center [369, 323] width 492 height 402
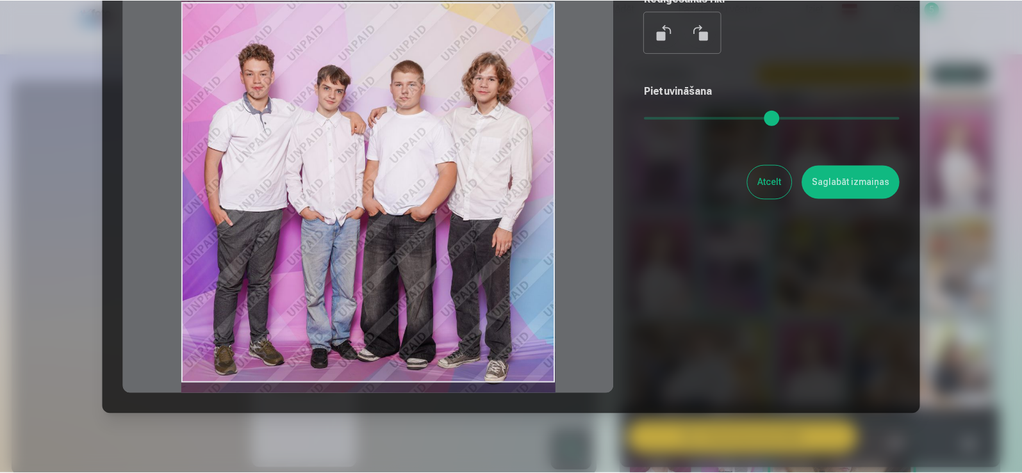
scroll to position [110, 0]
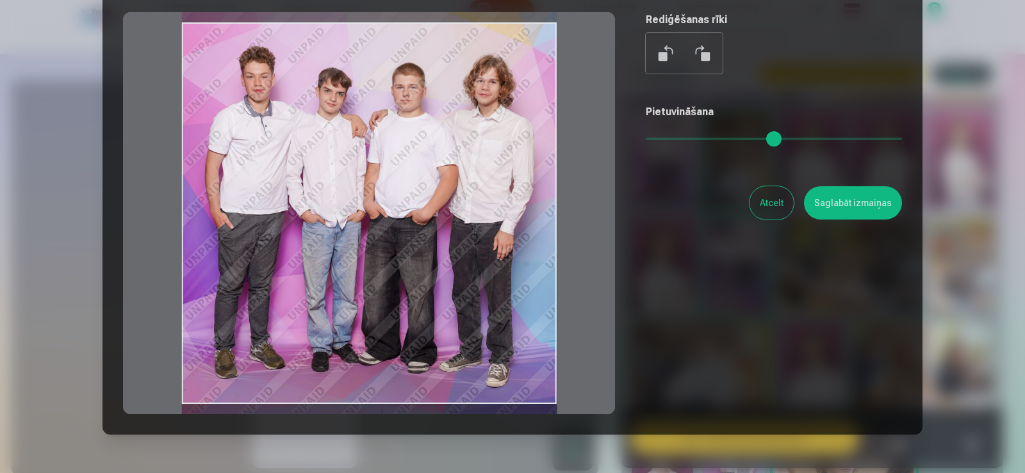
drag, startPoint x: 502, startPoint y: 305, endPoint x: 493, endPoint y: 282, distance: 23.9
click at [493, 282] on div at bounding box center [369, 213] width 492 height 402
click at [836, 211] on button "Saglabāt izmaiņas" at bounding box center [853, 202] width 98 height 33
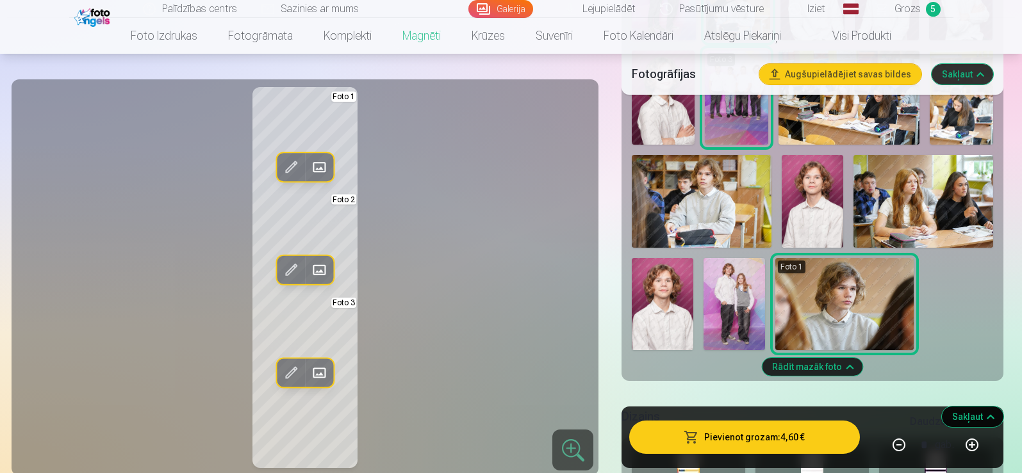
scroll to position [640, 0]
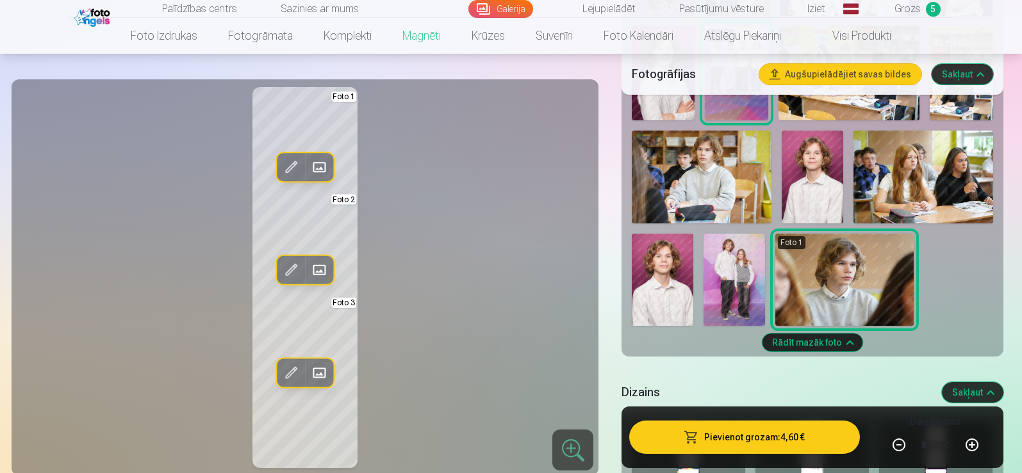
click at [693, 165] on img at bounding box center [701, 177] width 139 height 93
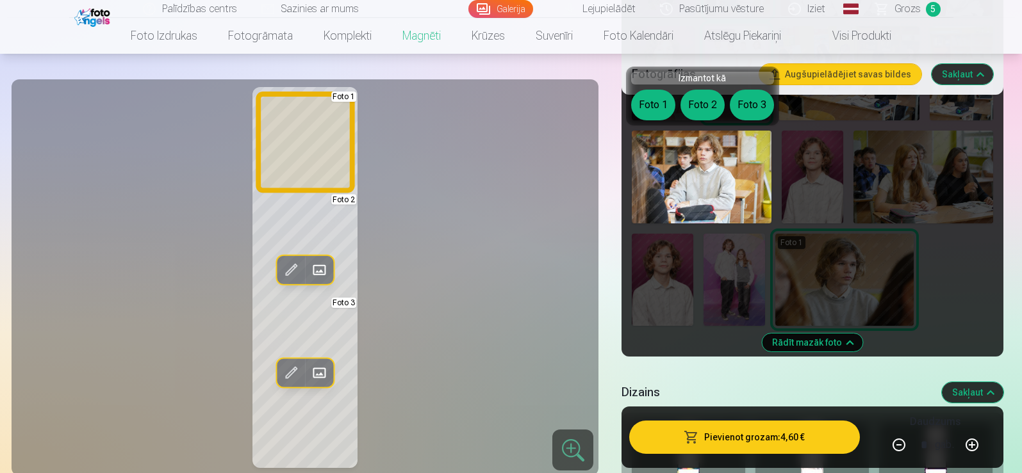
click at [655, 94] on button "Foto 1" at bounding box center [653, 105] width 44 height 31
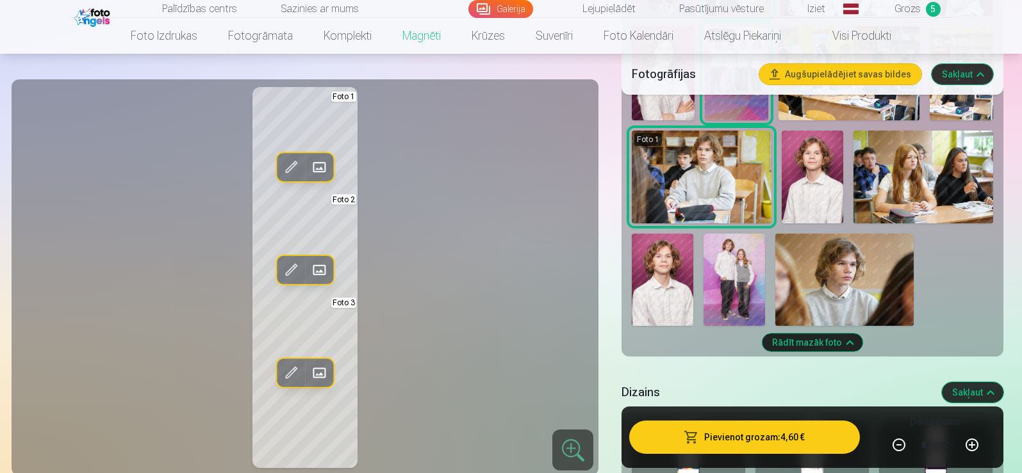
click at [295, 161] on span at bounding box center [291, 167] width 20 height 20
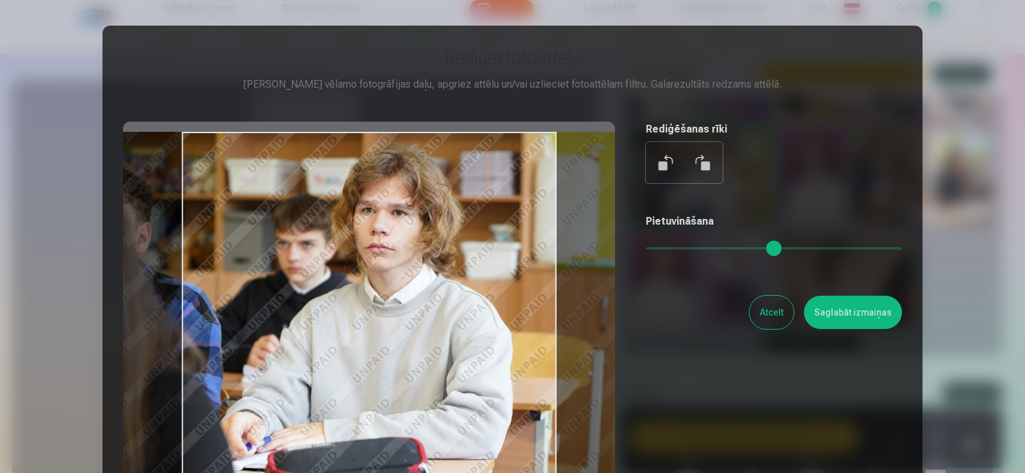
drag, startPoint x: 496, startPoint y: 258, endPoint x: 500, endPoint y: 247, distance: 11.8
click at [500, 247] on div at bounding box center [369, 323] width 492 height 402
click at [866, 309] on button "Saglabāt izmaiņas" at bounding box center [853, 312] width 98 height 33
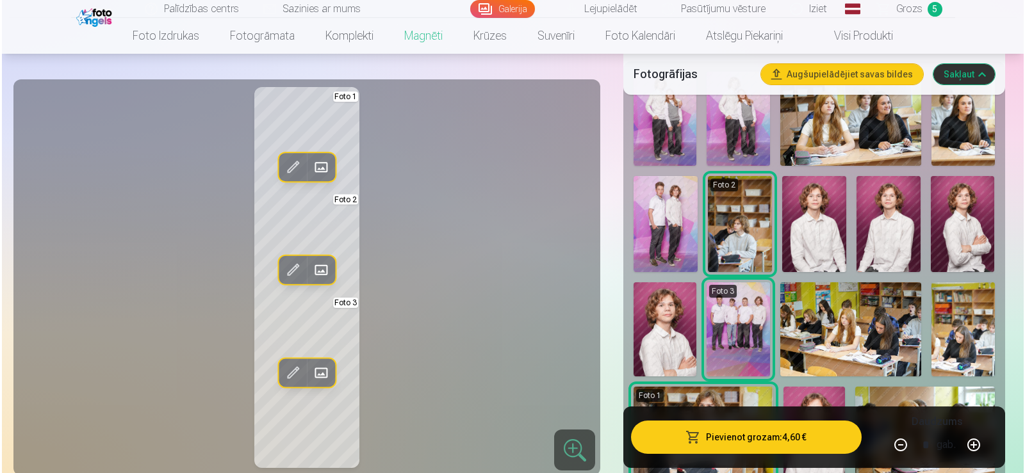
scroll to position [512, 0]
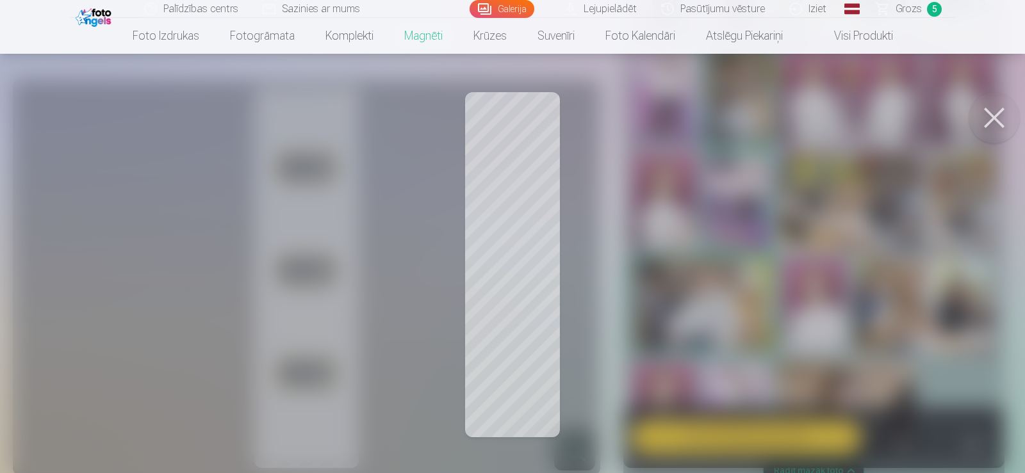
click at [519, 329] on div at bounding box center [512, 236] width 1025 height 473
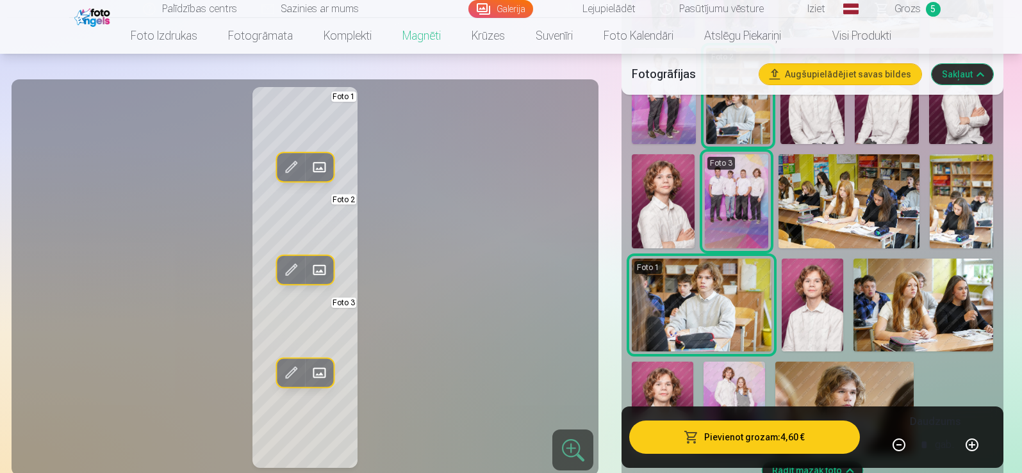
click at [290, 371] on span at bounding box center [291, 373] width 20 height 20
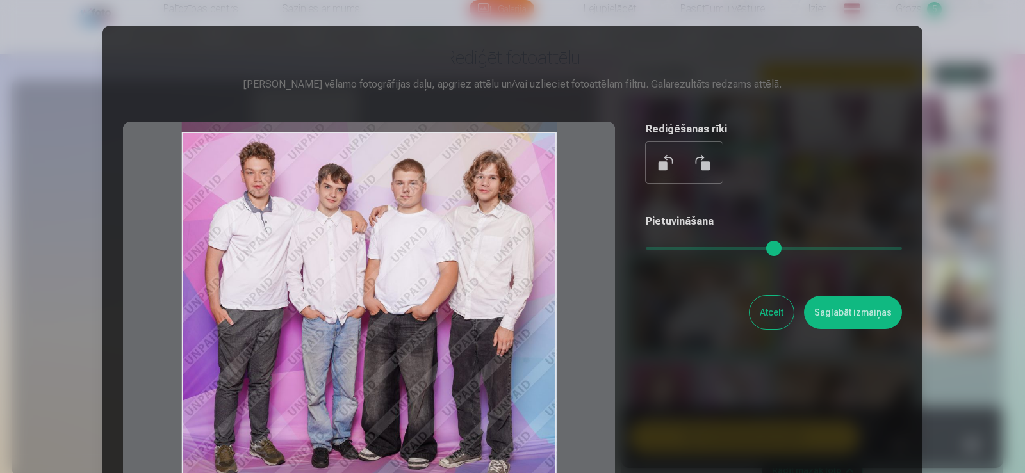
drag, startPoint x: 502, startPoint y: 335, endPoint x: 504, endPoint y: 341, distance: 6.7
click at [504, 341] on div at bounding box center [369, 323] width 492 height 402
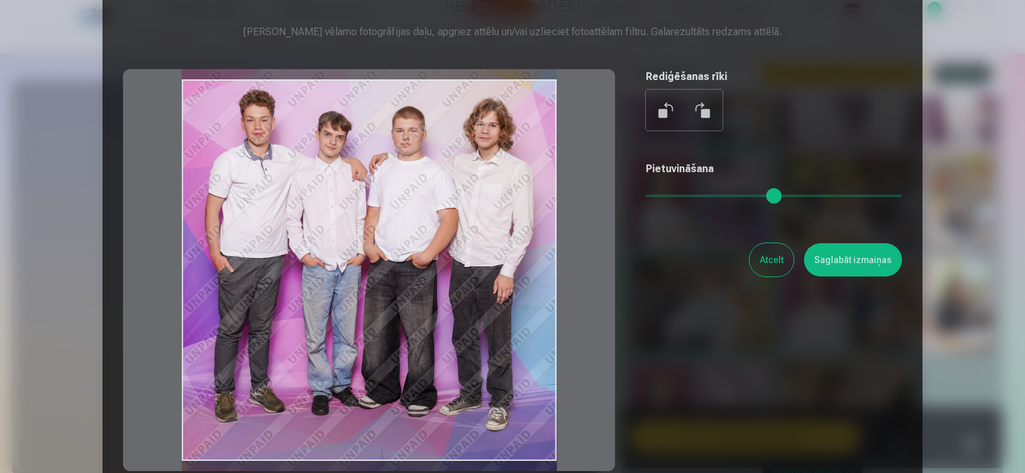
scroll to position [45, 0]
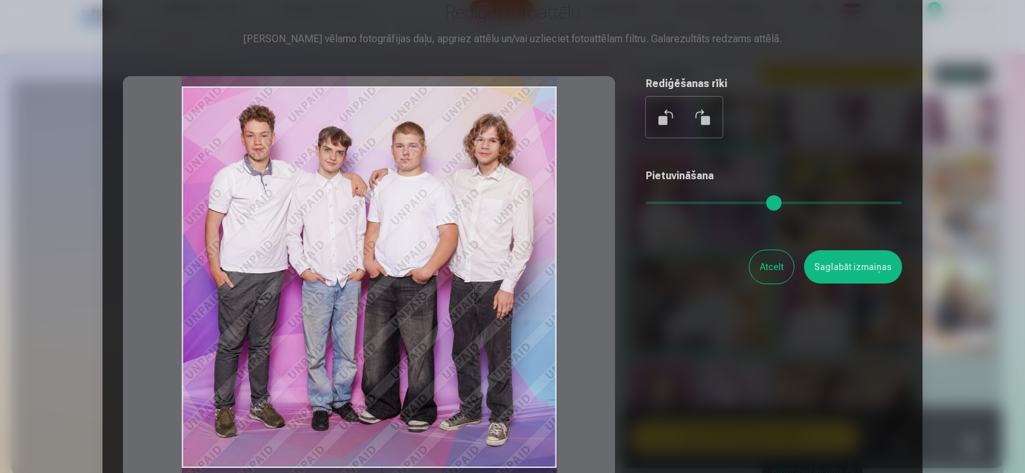
drag, startPoint x: 544, startPoint y: 341, endPoint x: 543, endPoint y: 349, distance: 8.4
click at [543, 349] on div at bounding box center [369, 277] width 492 height 402
click at [888, 268] on button "Saglabāt izmaiņas" at bounding box center [853, 266] width 98 height 33
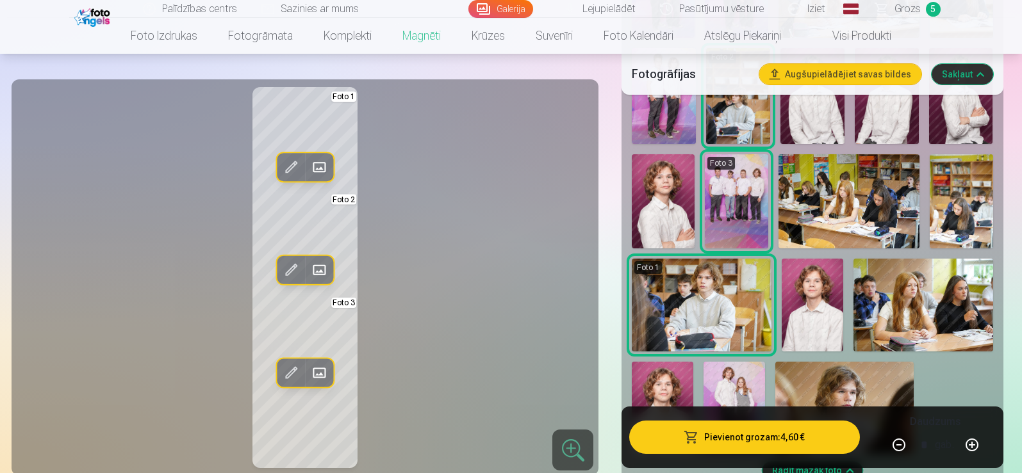
click at [808, 447] on button "Pievienot grozam : 4,60 €" at bounding box center [744, 437] width 230 height 33
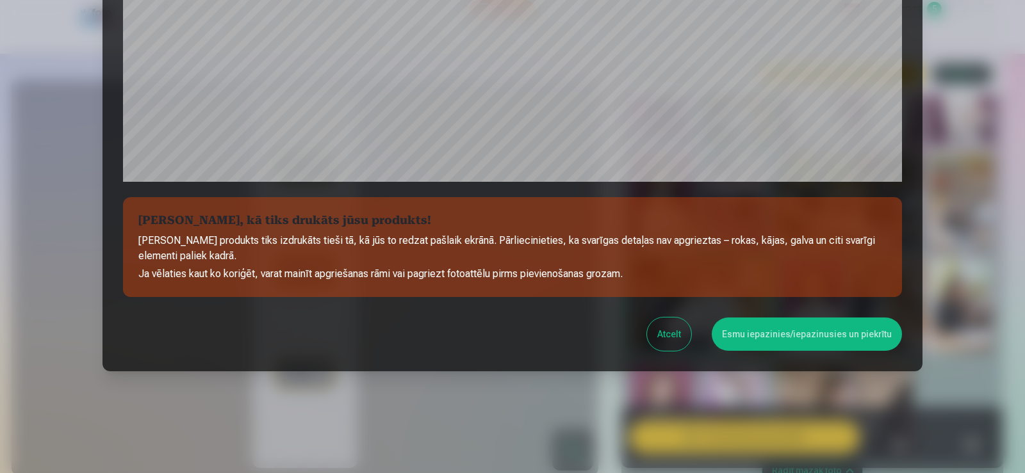
scroll to position [449, 0]
click at [834, 337] on button "Esmu iepazinies/iepazinusies un piekrītu" at bounding box center [807, 333] width 190 height 33
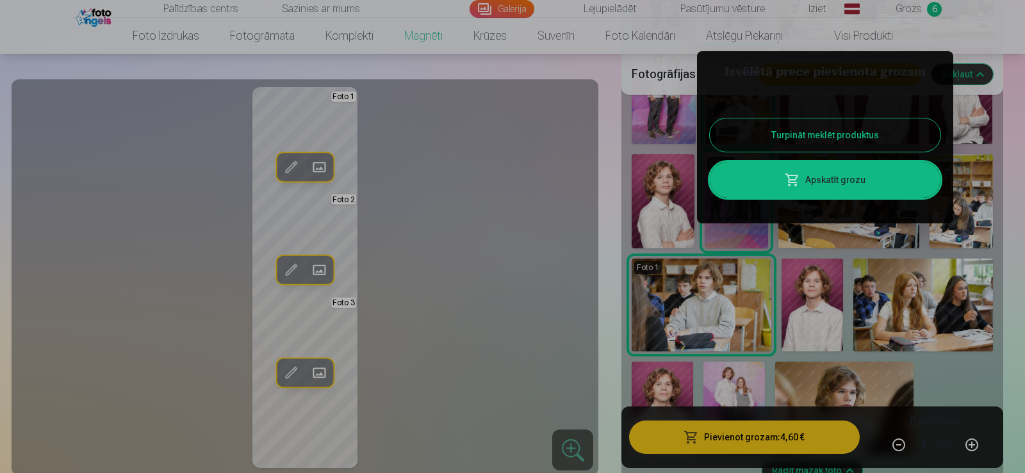
click at [840, 183] on link "Apskatīt grozu" at bounding box center [825, 180] width 231 height 36
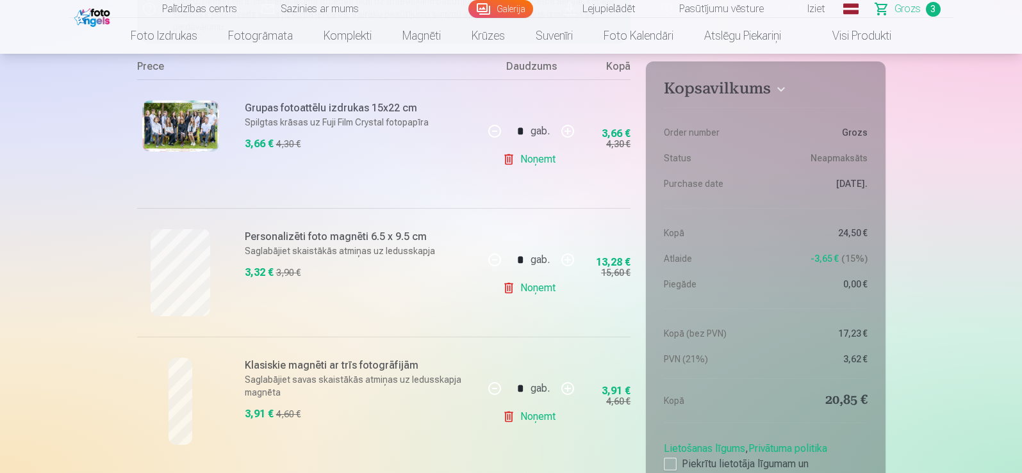
scroll to position [256, 0]
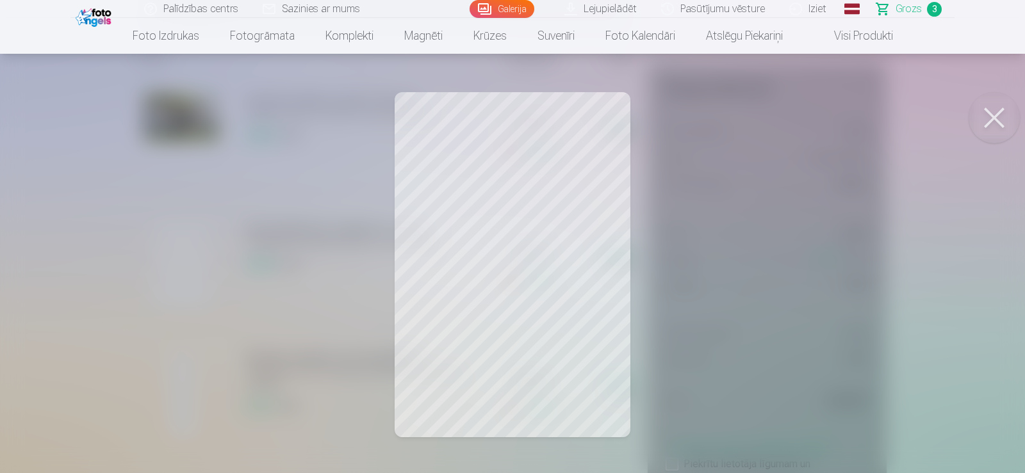
click at [1007, 122] on button at bounding box center [993, 117] width 51 height 51
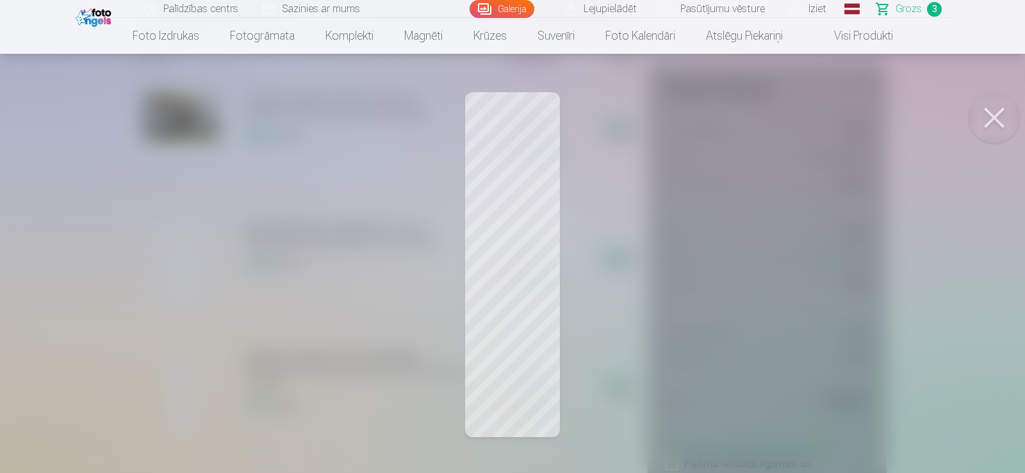
click at [998, 122] on button at bounding box center [993, 117] width 51 height 51
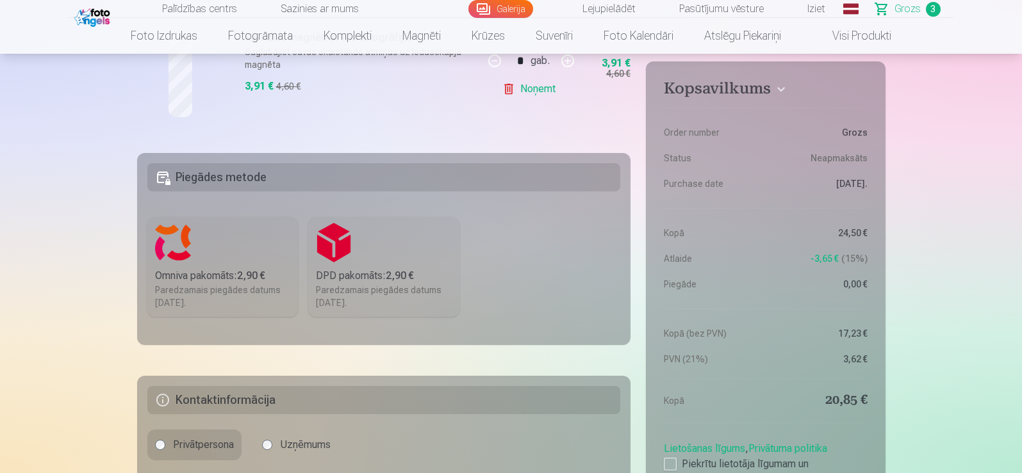
scroll to position [705, 0]
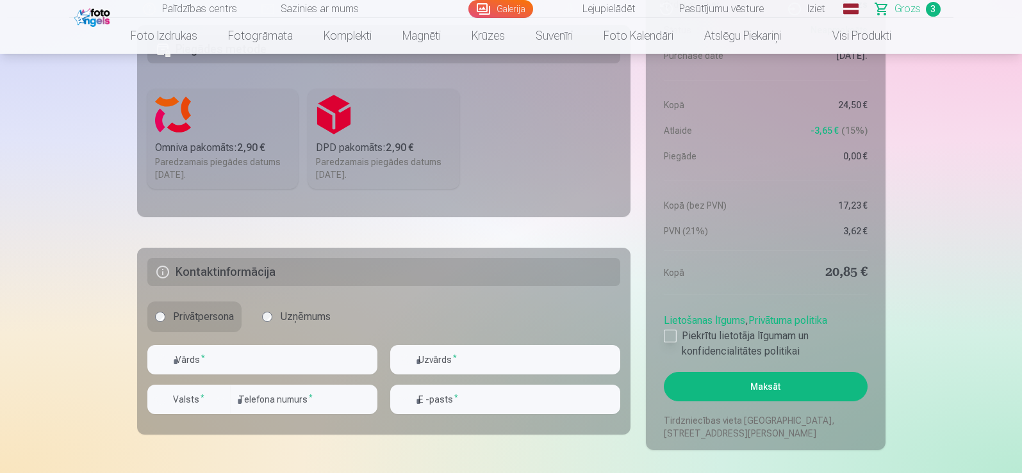
click at [673, 336] on div at bounding box center [670, 336] width 13 height 13
click at [166, 130] on label "Omniva pakomāts : 2,90 € Paredzamais piegādes datums [DATE]." at bounding box center [222, 139] width 151 height 100
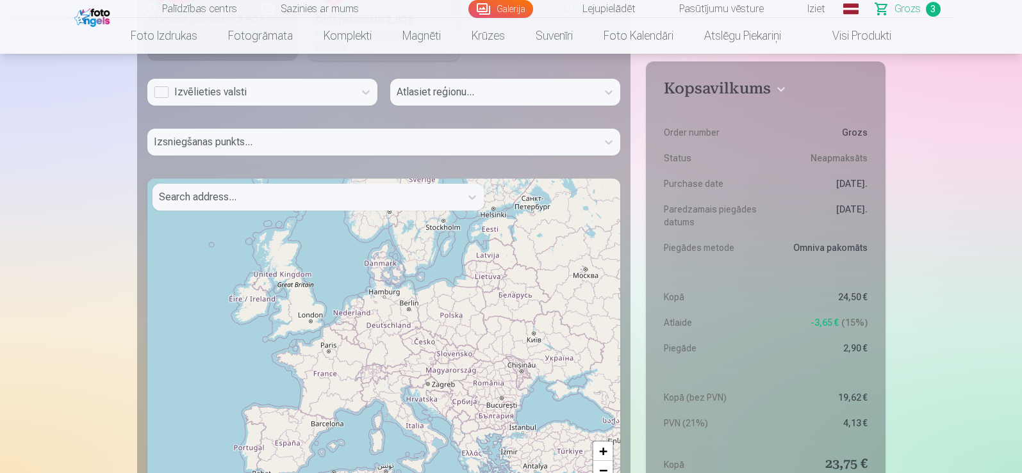
scroll to position [769, 0]
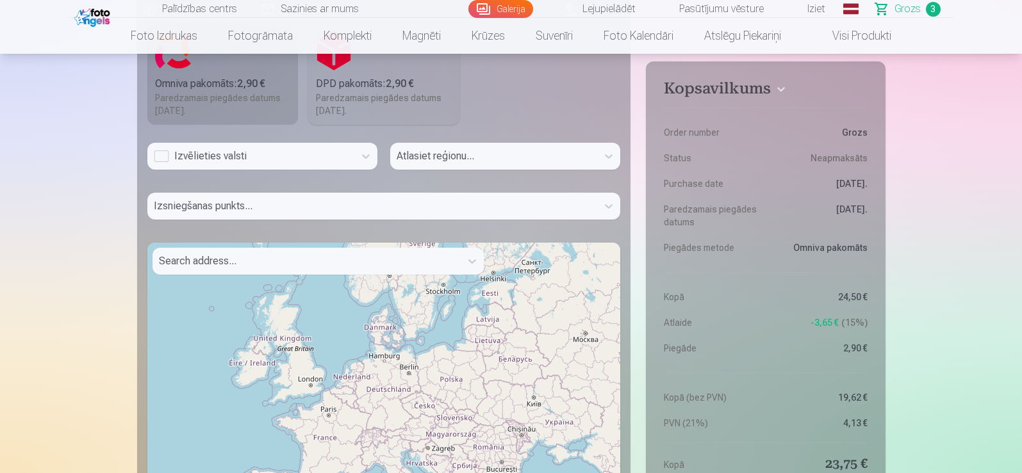
click at [336, 209] on div "Izsniegšanas punkts..." at bounding box center [383, 211] width 473 height 37
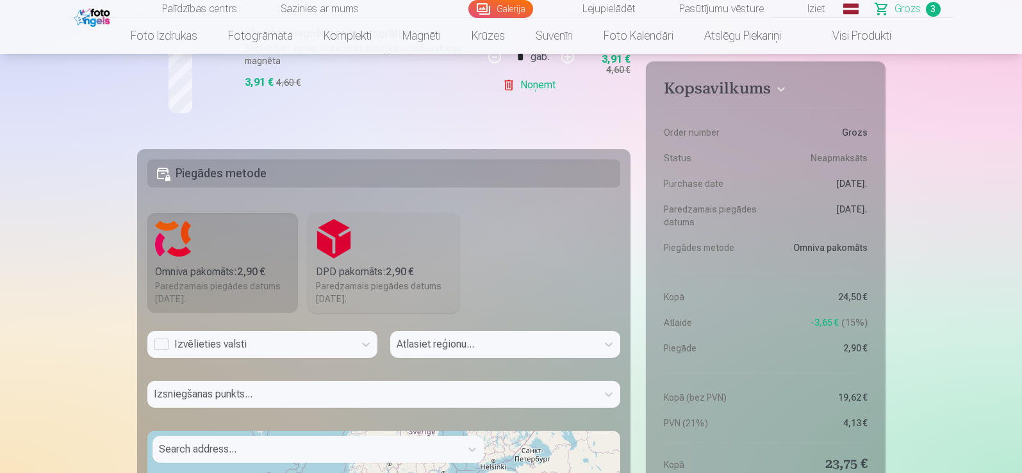
scroll to position [833, 0]
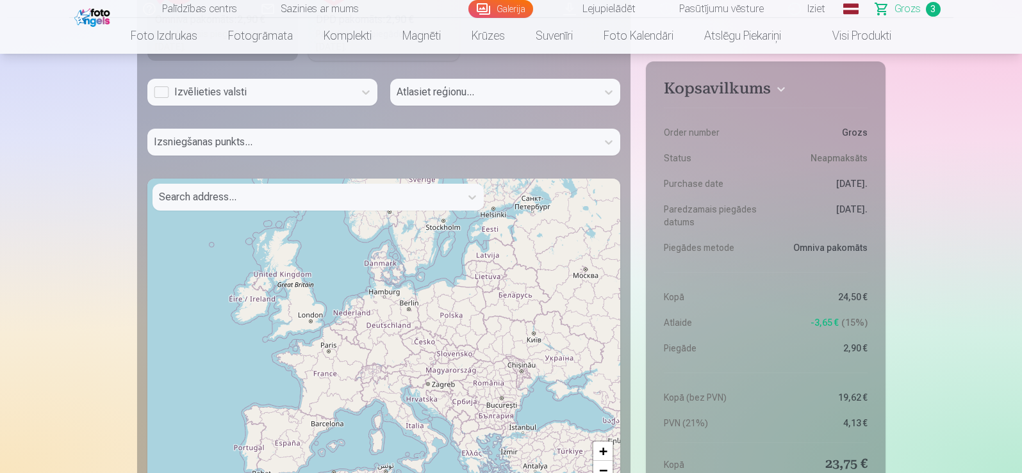
click at [296, 205] on div at bounding box center [306, 197] width 295 height 18
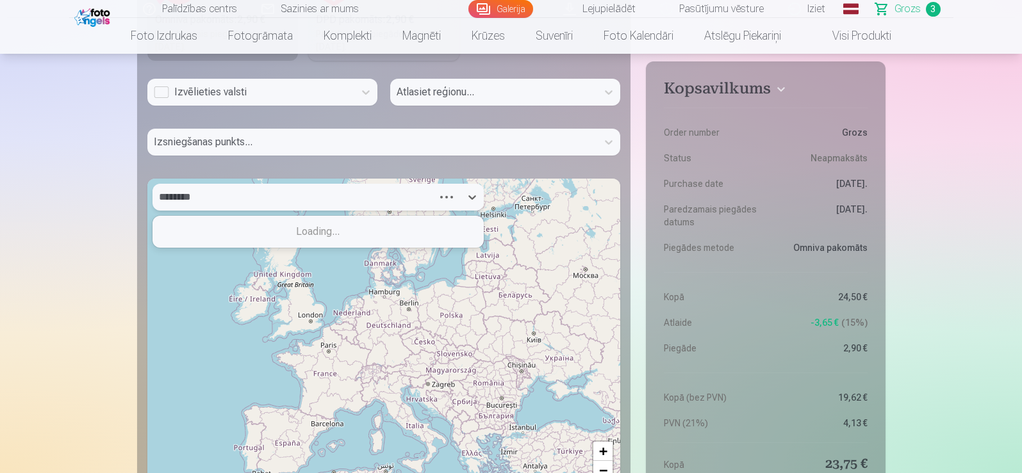
type input "*********"
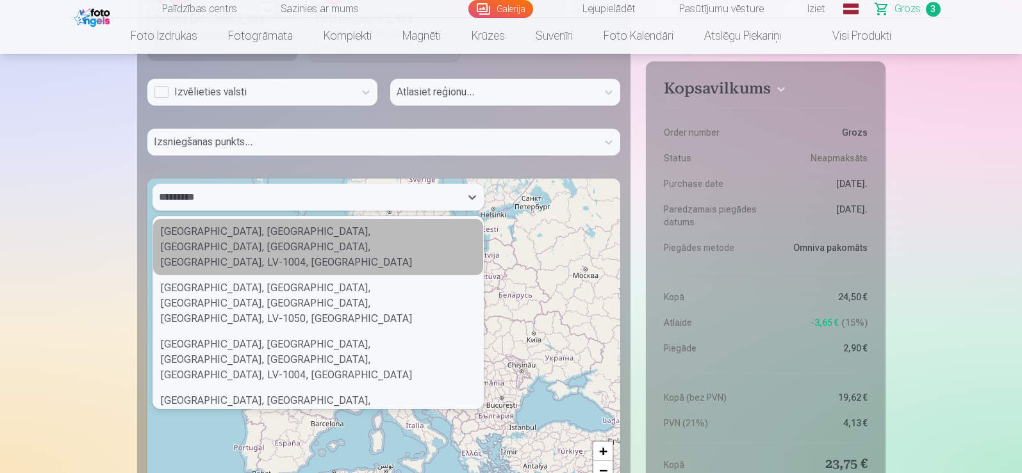
click at [294, 241] on div "[GEOGRAPHIC_DATA], [GEOGRAPHIC_DATA], [GEOGRAPHIC_DATA], [GEOGRAPHIC_DATA], [GE…" at bounding box center [318, 247] width 330 height 56
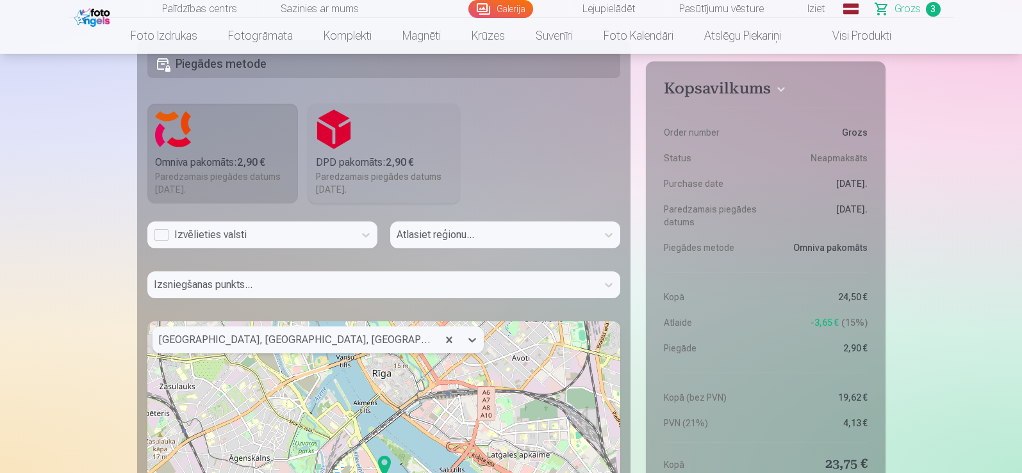
scroll to position [769, 0]
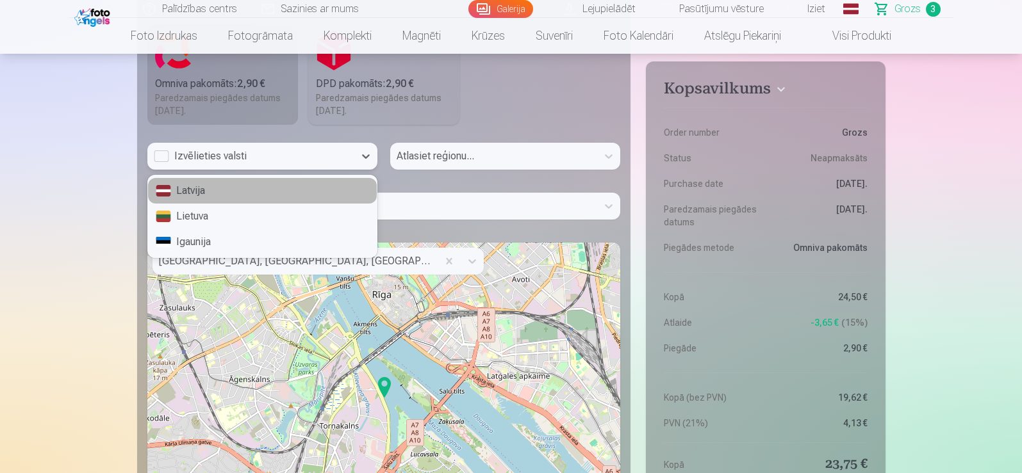
click at [225, 155] on div "Izvēlieties valsti" at bounding box center [251, 156] width 194 height 15
click at [216, 192] on div "Latvija" at bounding box center [262, 191] width 229 height 26
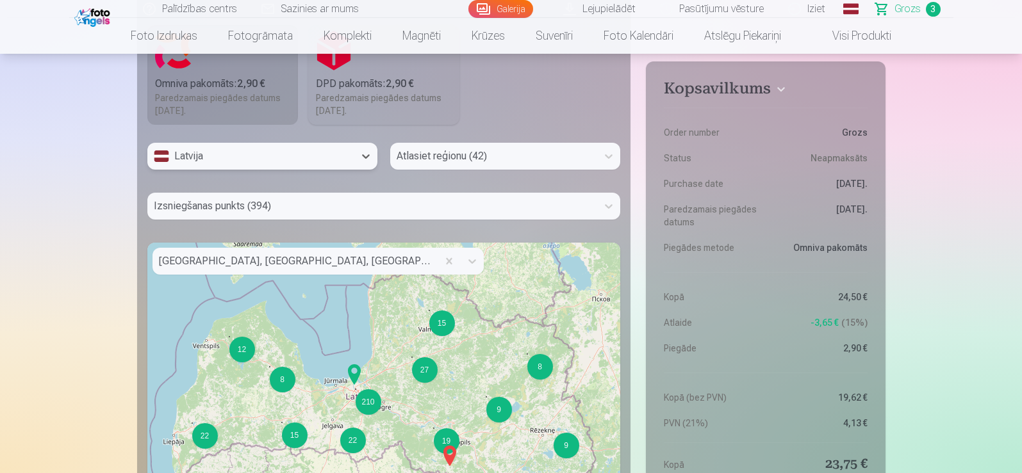
click at [514, 161] on div at bounding box center [493, 156] width 194 height 18
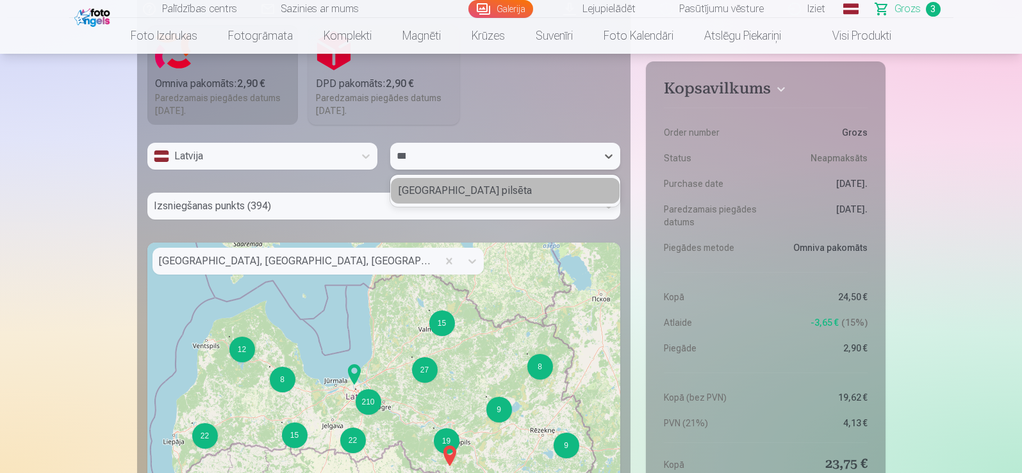
type input "****"
click at [498, 185] on div "[GEOGRAPHIC_DATA] pilsēta" at bounding box center [505, 191] width 229 height 26
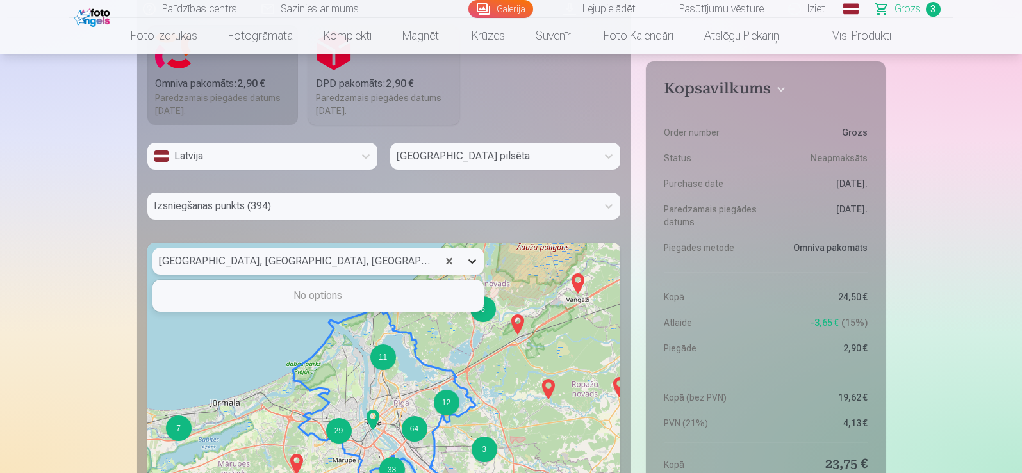
click at [470, 264] on icon at bounding box center [472, 261] width 13 height 13
click at [466, 264] on icon at bounding box center [472, 261] width 13 height 13
click at [397, 260] on div at bounding box center [295, 261] width 272 height 18
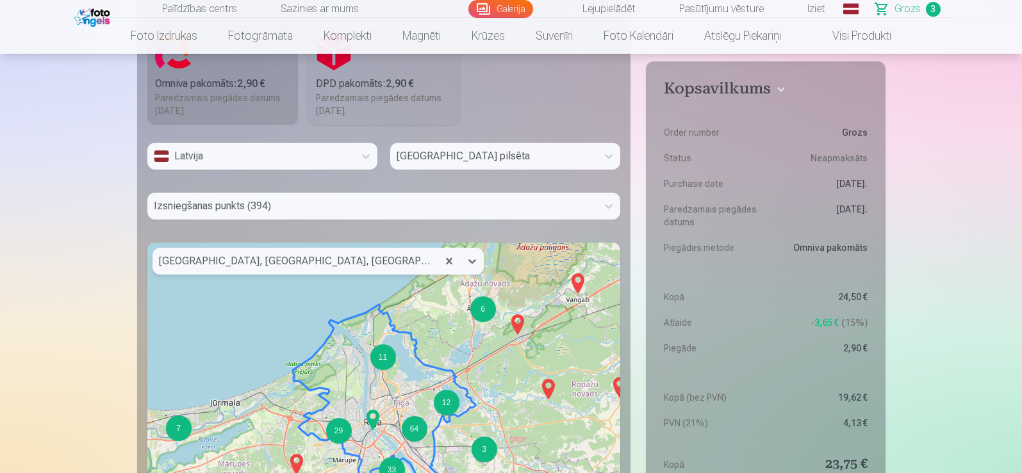
scroll to position [705, 0]
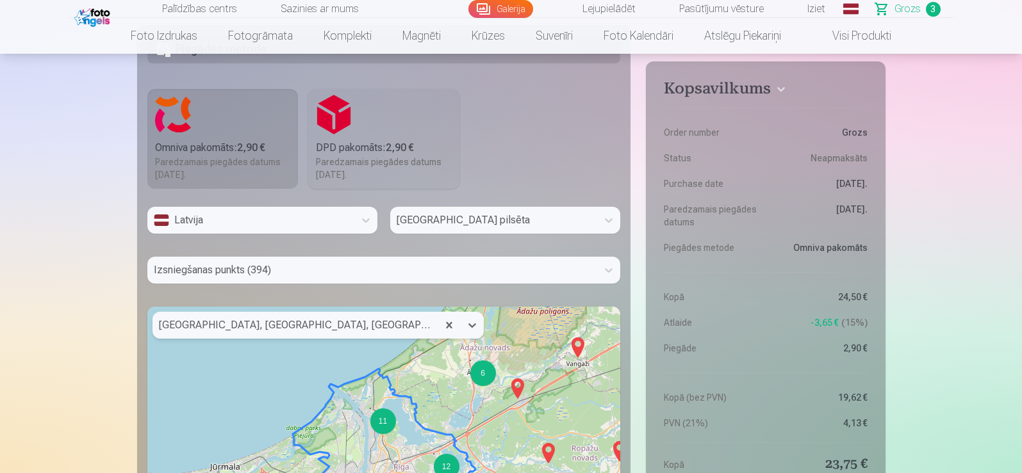
click at [405, 271] on div "Izsniegšanas punkts (394)" at bounding box center [383, 275] width 473 height 37
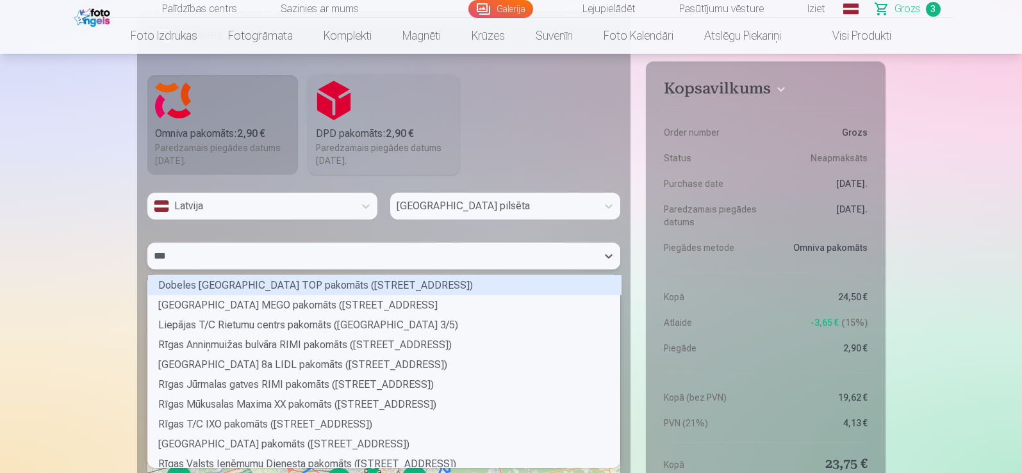
scroll to position [37, 468]
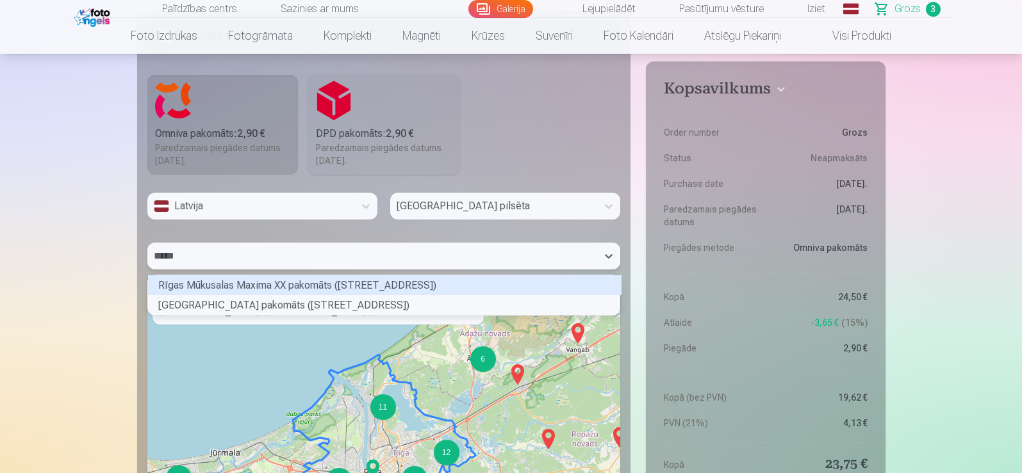
type input "******"
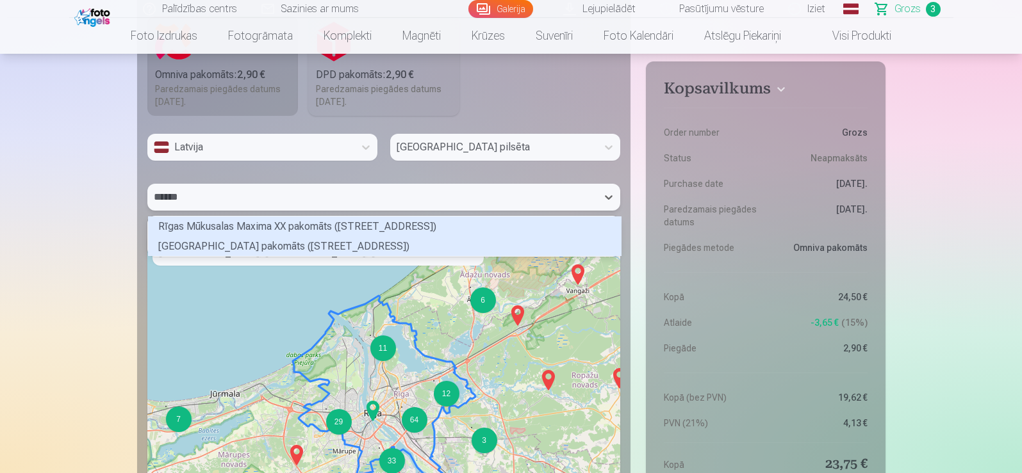
scroll to position [783, 0]
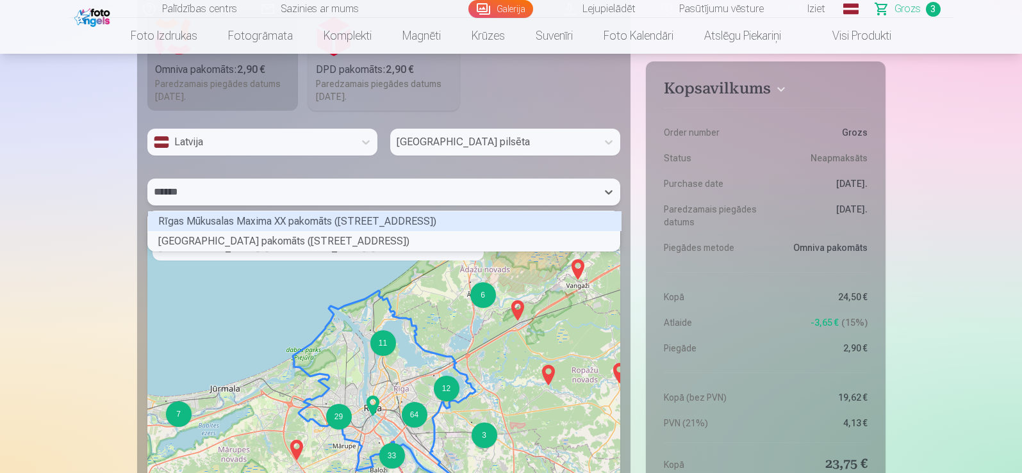
click at [379, 215] on div "Rīgas Mūkusalas Maxima XX pakomāts ([STREET_ADDRESS])" at bounding box center [384, 221] width 473 height 20
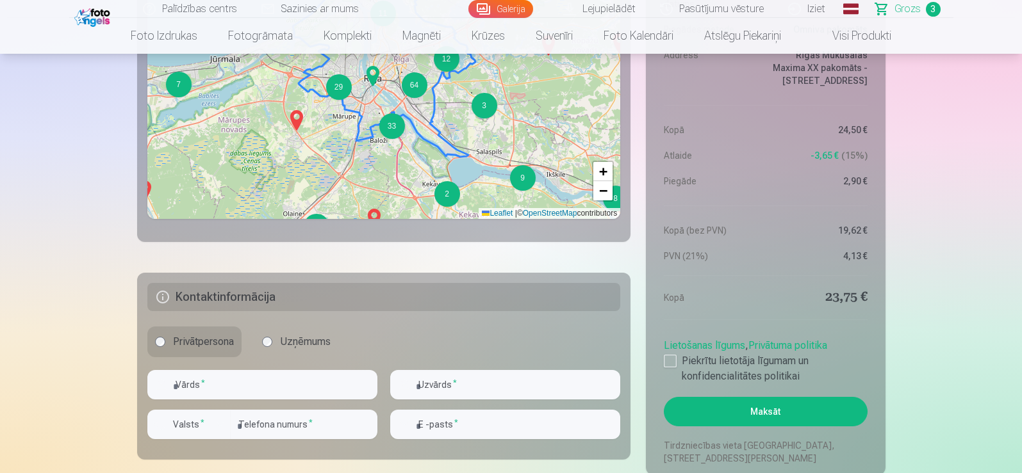
scroll to position [1167, 0]
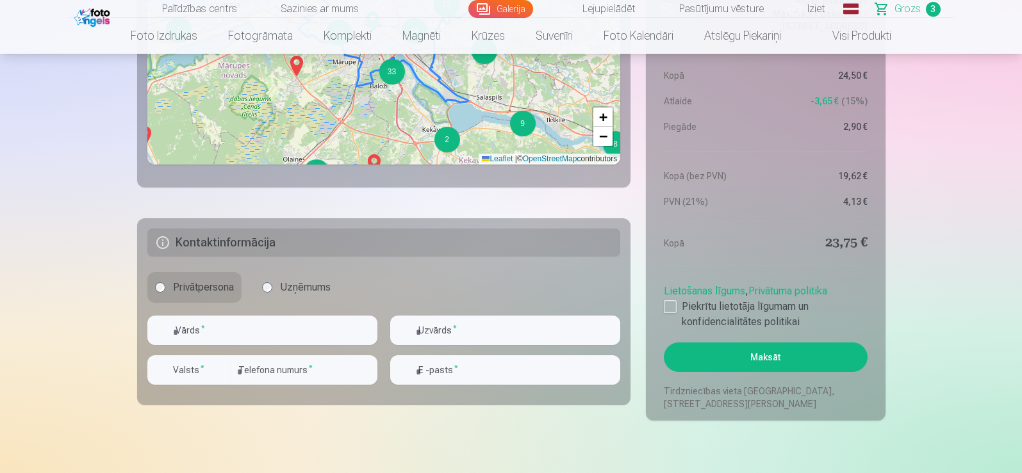
click at [298, 248] on h5 "Kontaktinformācija" at bounding box center [383, 243] width 473 height 28
click at [270, 339] on input "text" at bounding box center [262, 330] width 230 height 29
type input "*****"
type input "*******"
type input "********"
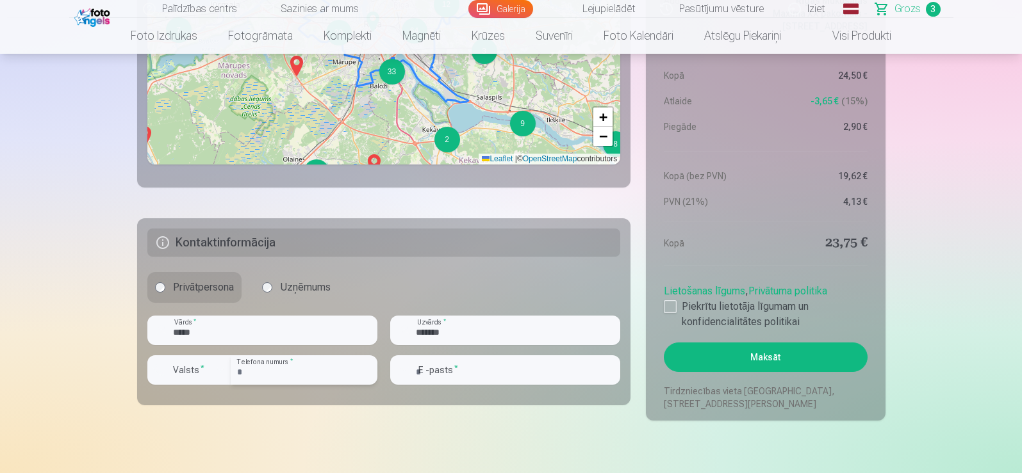
type input "**********"
drag, startPoint x: 296, startPoint y: 373, endPoint x: 178, endPoint y: 359, distance: 118.8
click at [178, 359] on div "Valsts * ******** Telefona numurs *" at bounding box center [262, 375] width 230 height 40
type input "********"
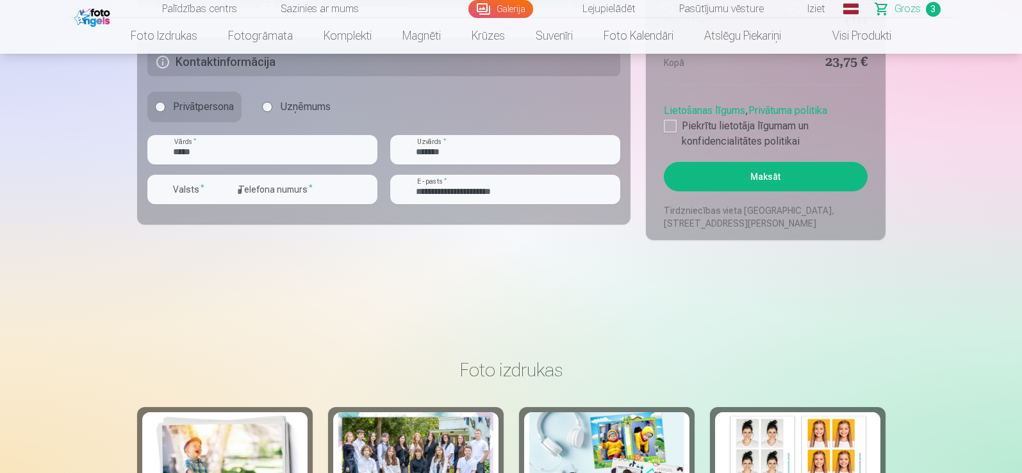
scroll to position [1345, 0]
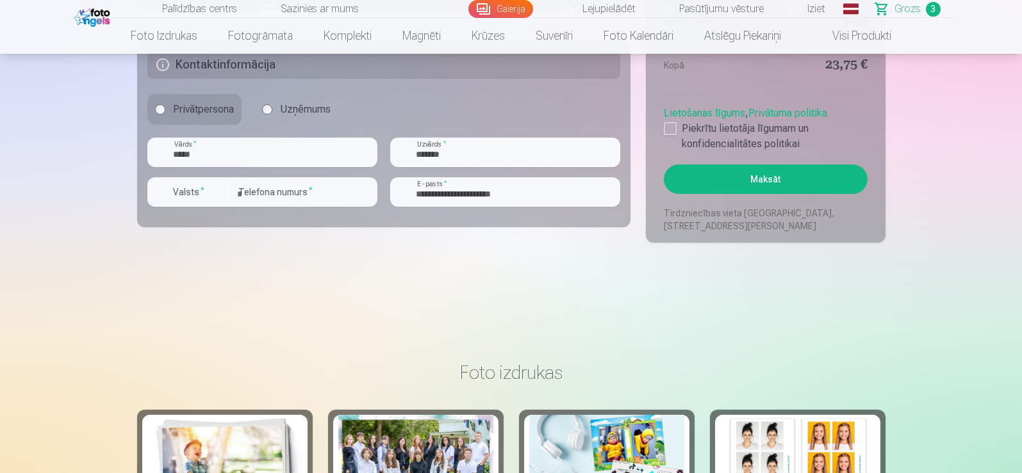
click at [792, 181] on button "Maksāt" at bounding box center [765, 179] width 203 height 29
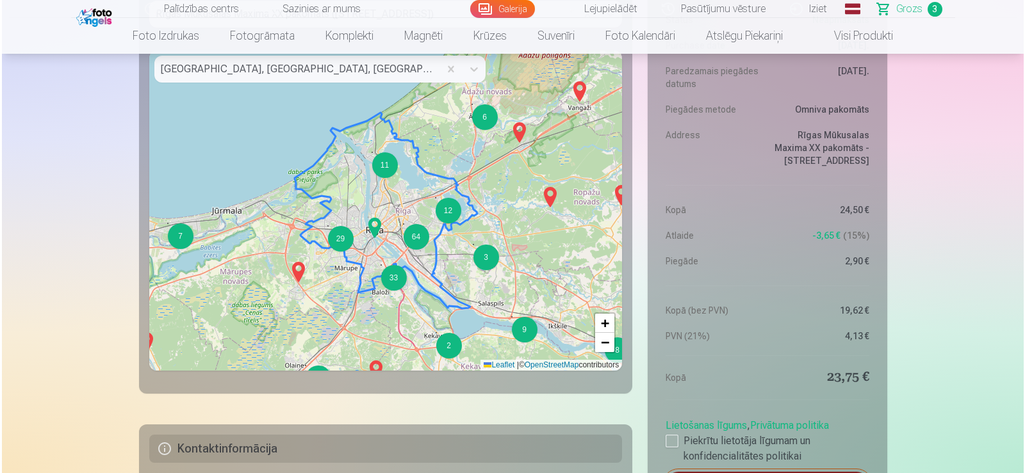
scroll to position [1153, 0]
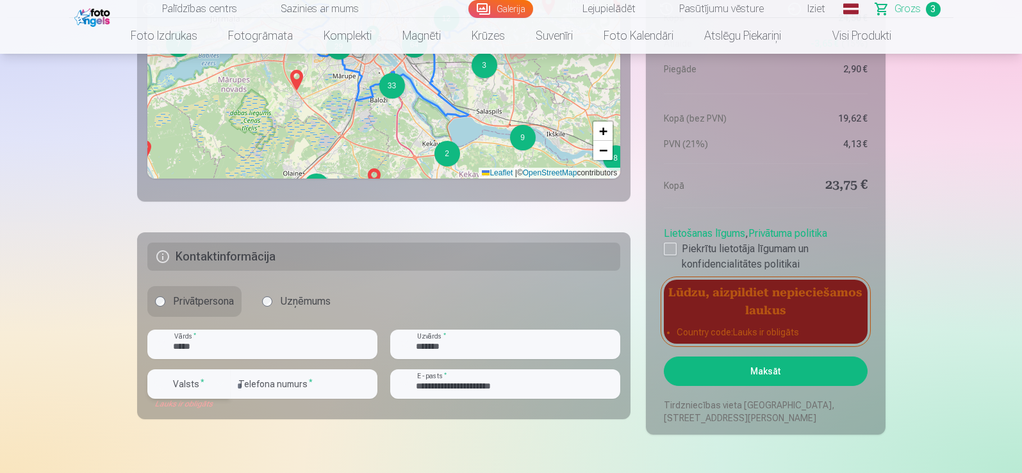
click at [180, 379] on label "Valsts *" at bounding box center [189, 384] width 42 height 13
click at [201, 416] on div "+371" at bounding box center [196, 414] width 26 height 15
click at [789, 378] on button "Maksāt" at bounding box center [765, 371] width 203 height 29
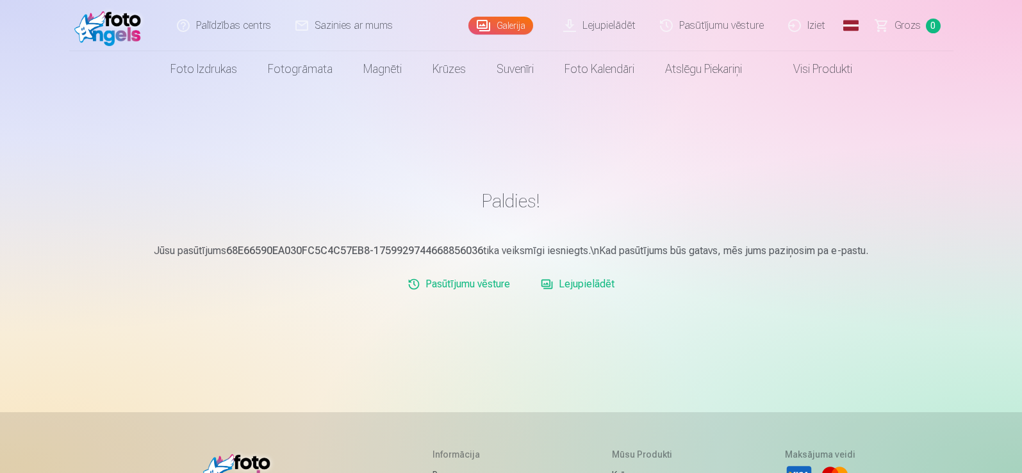
click at [820, 26] on link "Iziet" at bounding box center [806, 25] width 61 height 51
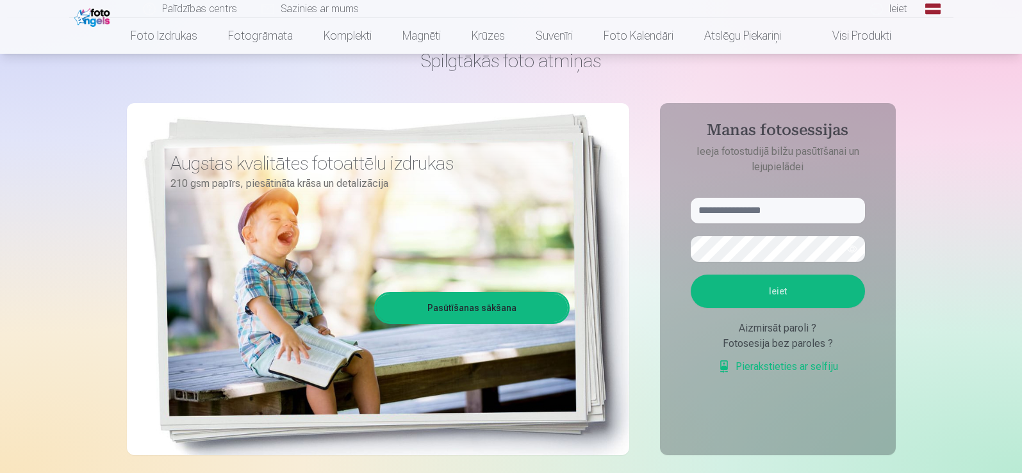
scroll to position [128, 0]
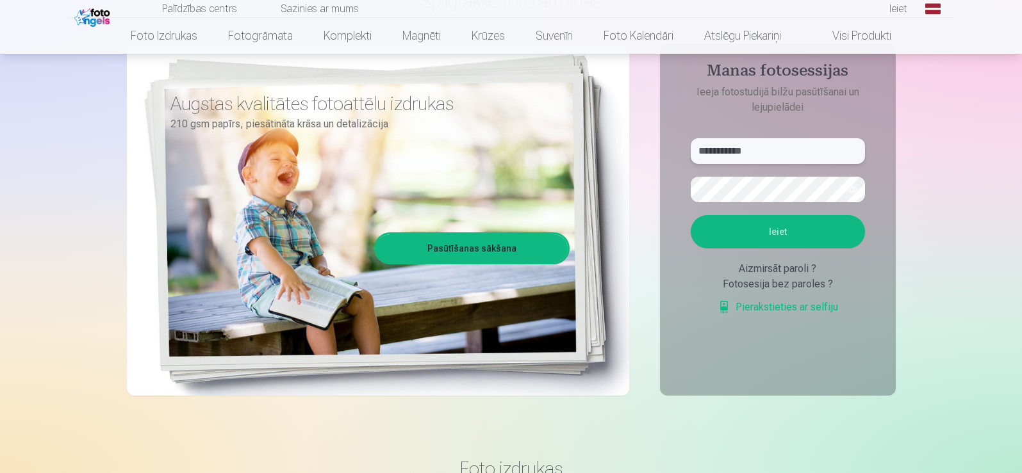
drag, startPoint x: 764, startPoint y: 143, endPoint x: 681, endPoint y: 137, distance: 82.8
click at [681, 137] on aside "**********" at bounding box center [778, 220] width 236 height 352
paste input "*"
drag, startPoint x: 795, startPoint y: 160, endPoint x: 569, endPoint y: 143, distance: 226.8
click at [569, 143] on div "**********" at bounding box center [511, 193] width 769 height 468
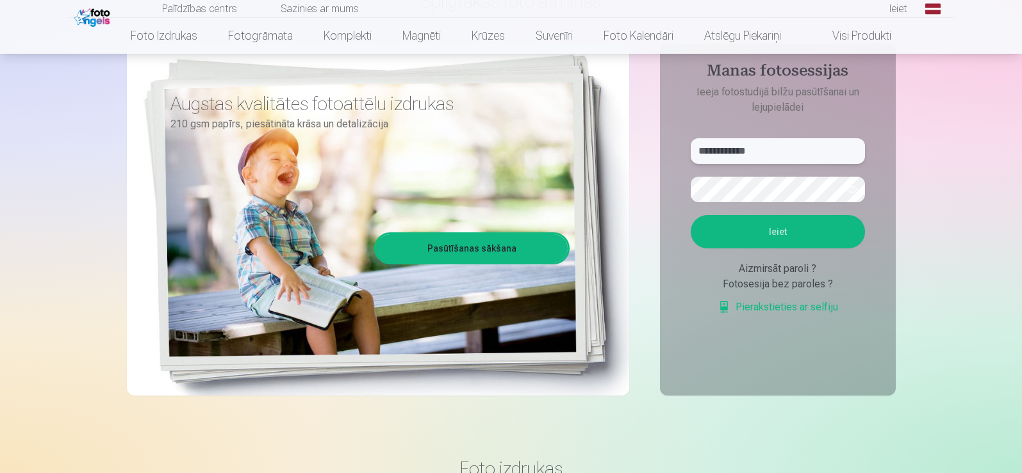
paste input "text"
type input "**********"
click at [571, 172] on div "**********" at bounding box center [511, 193] width 769 height 468
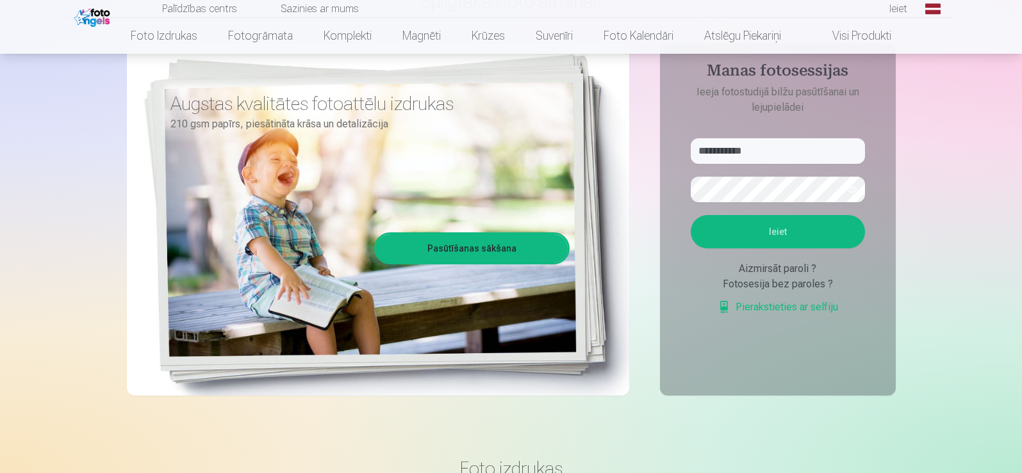
click at [807, 239] on button "Ieiet" at bounding box center [777, 231] width 174 height 33
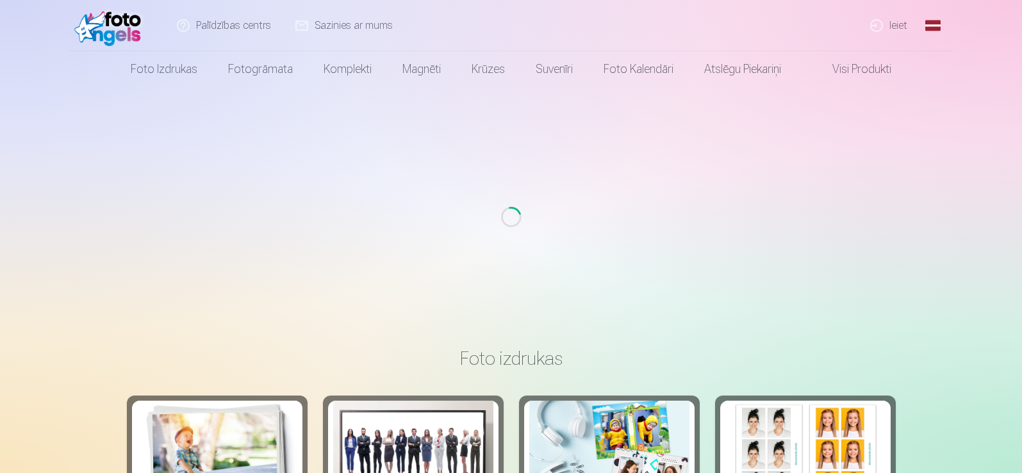
scroll to position [128, 0]
